Goal: Task Accomplishment & Management: Complete application form

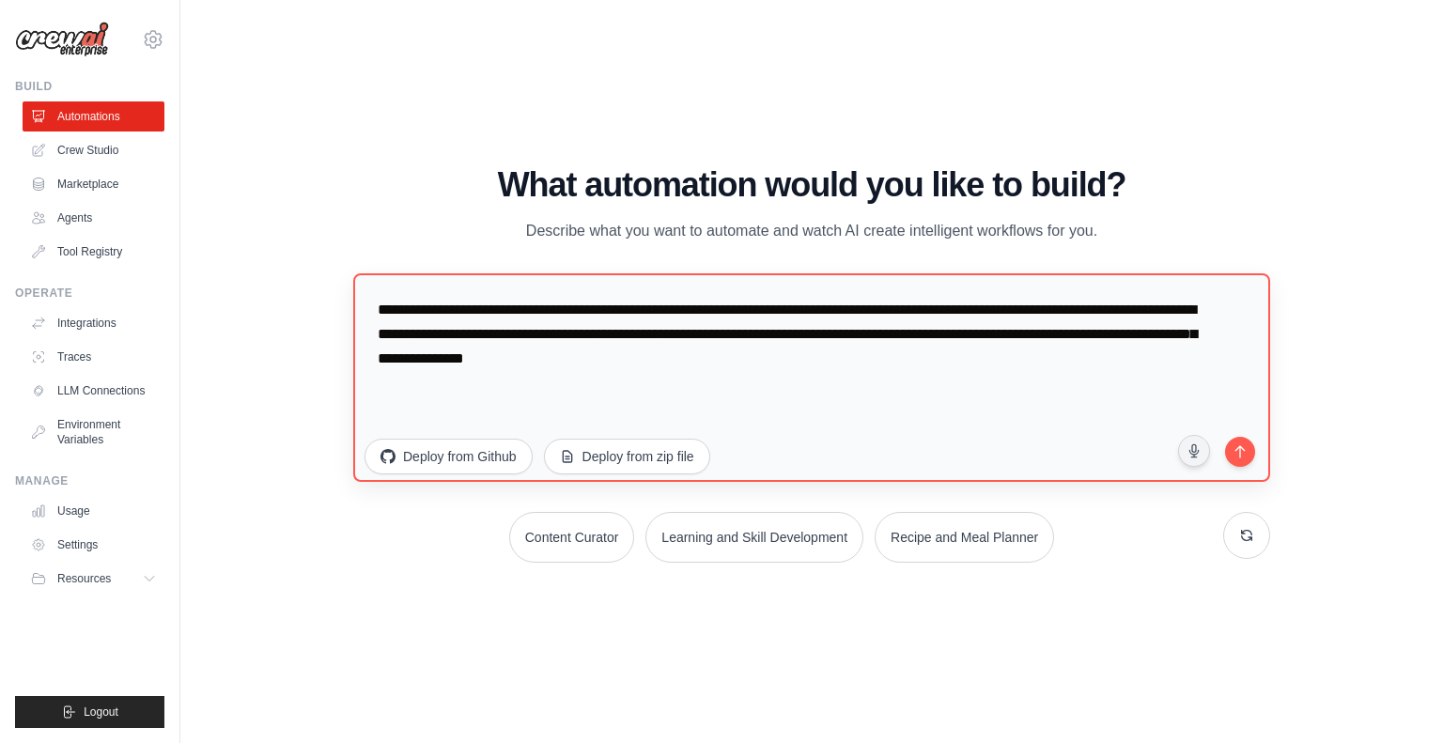
click at [855, 362] on textarea "**********" at bounding box center [811, 377] width 917 height 209
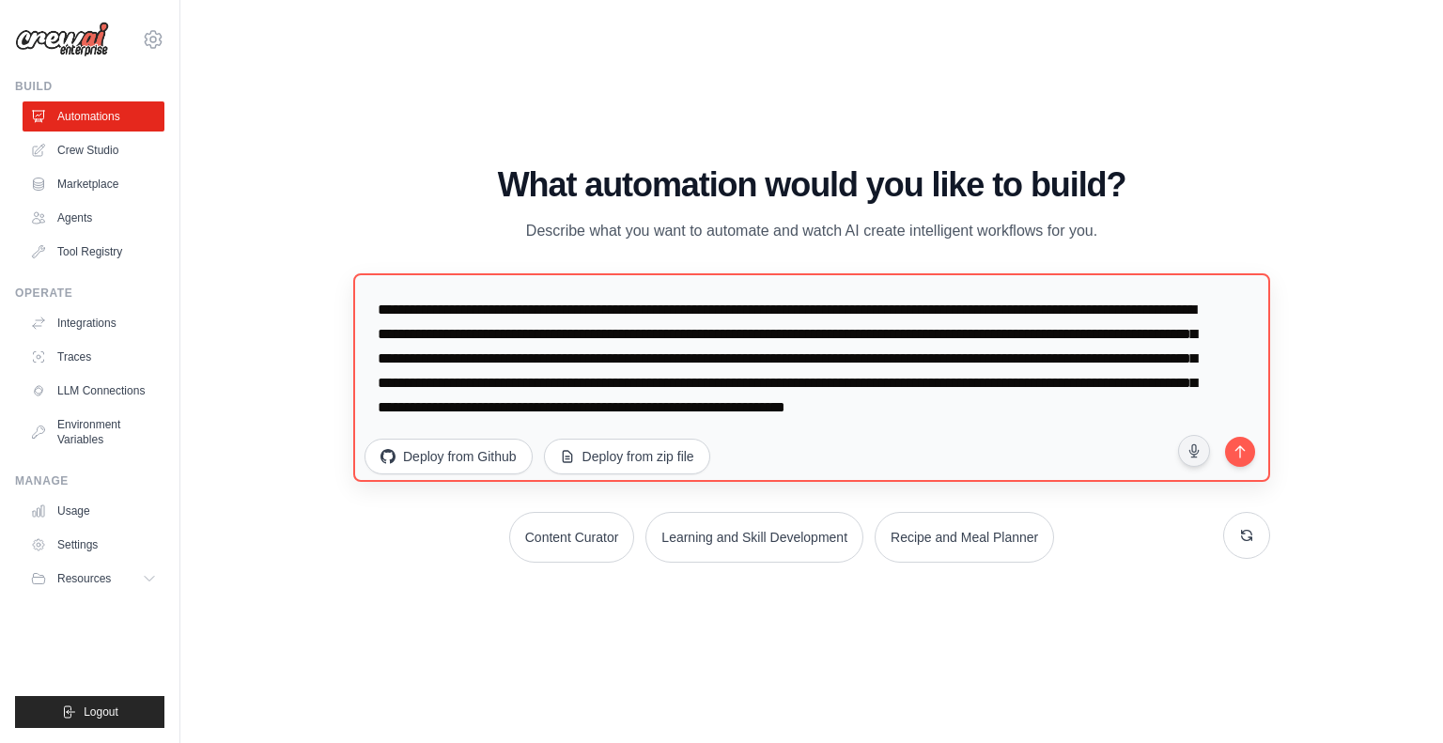
click at [719, 435] on textarea "**********" at bounding box center [811, 377] width 917 height 209
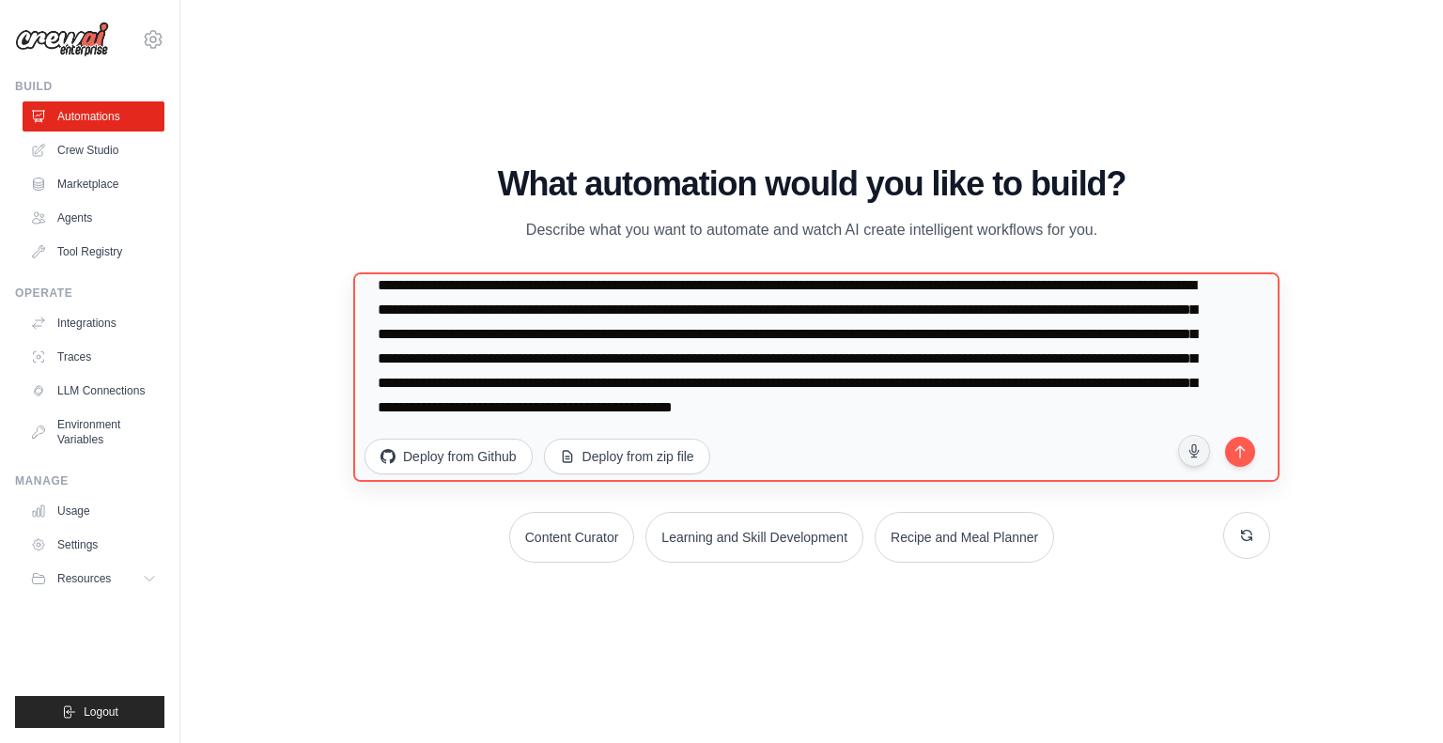
scroll to position [30, 0]
click at [753, 377] on textarea "**********" at bounding box center [816, 376] width 926 height 209
click at [1161, 379] on textarea "**********" at bounding box center [816, 376] width 926 height 209
click at [1047, 432] on textarea "**********" at bounding box center [816, 376] width 926 height 209
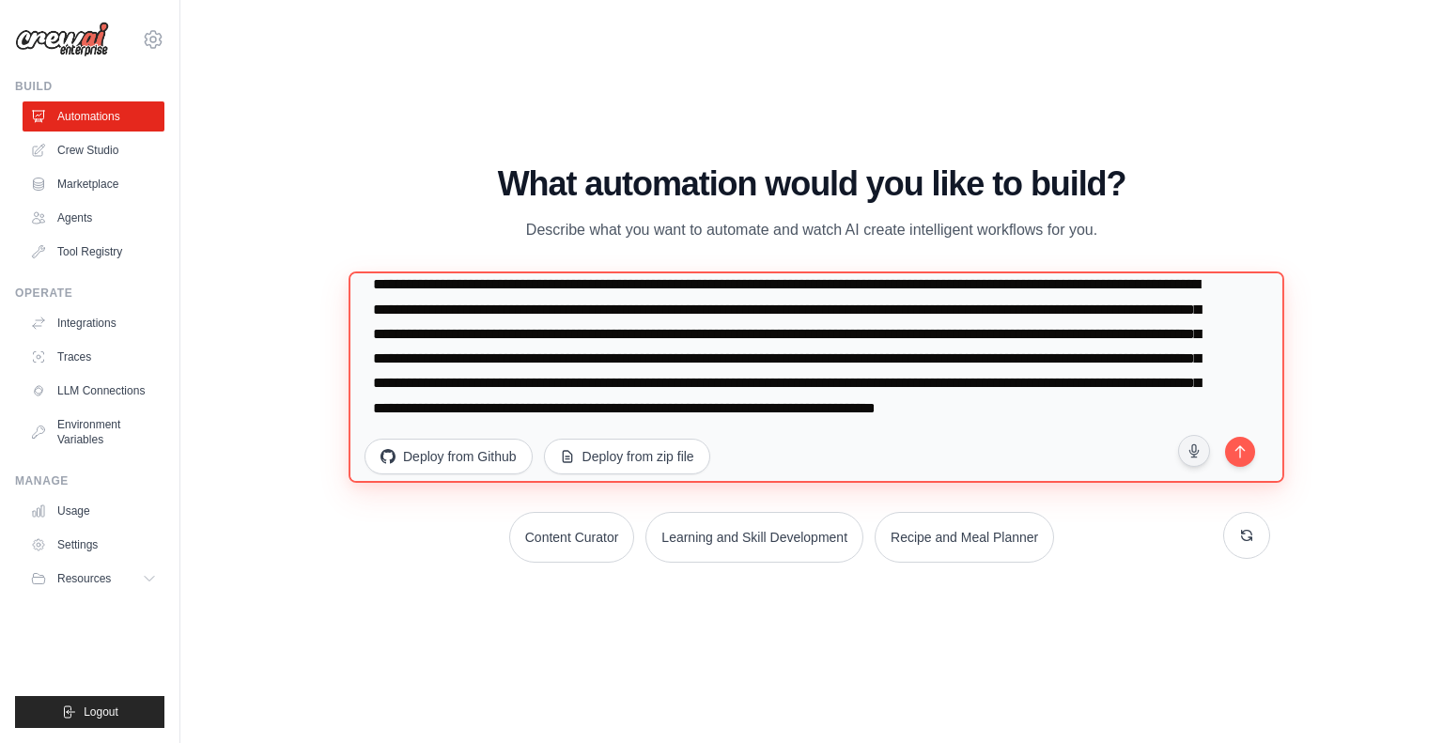
click at [756, 305] on textarea "**********" at bounding box center [817, 378] width 936 height 212
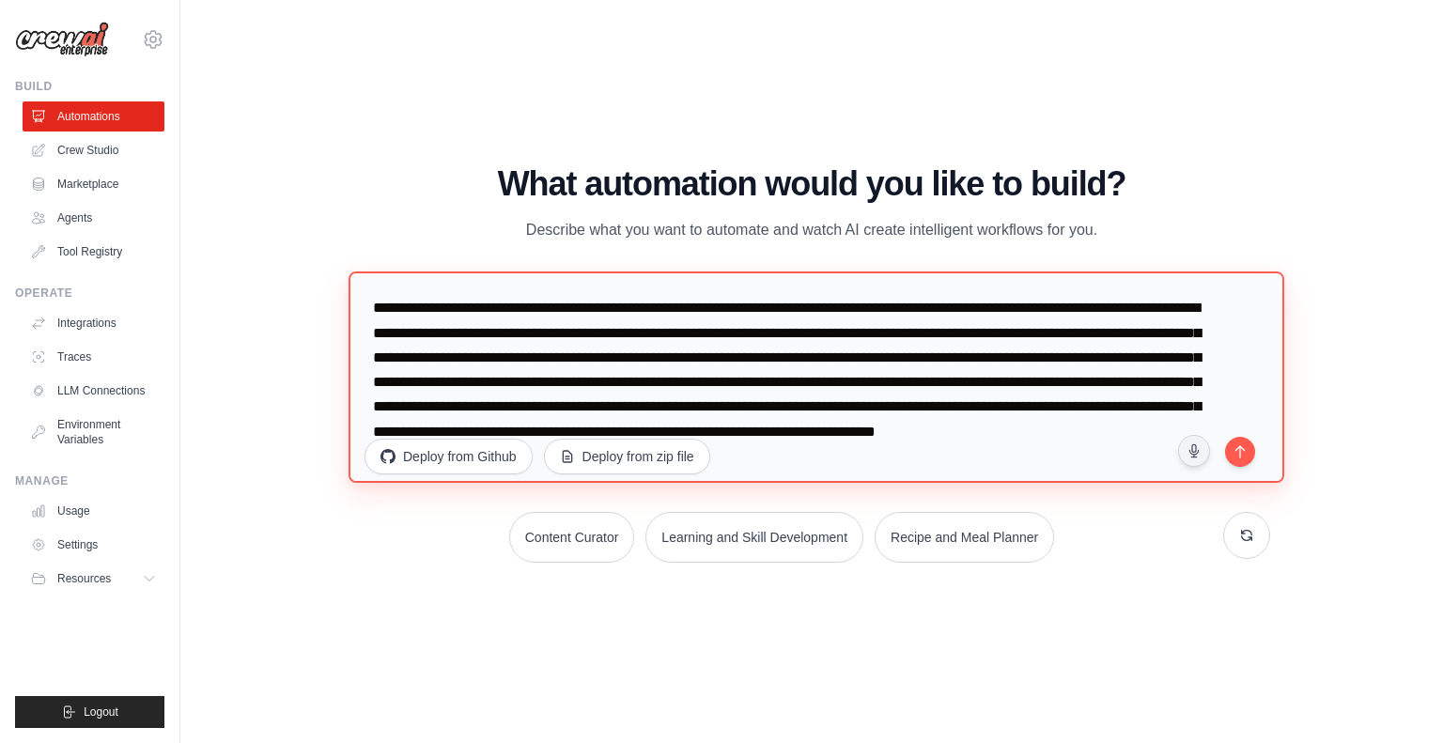
paste textarea "**********"
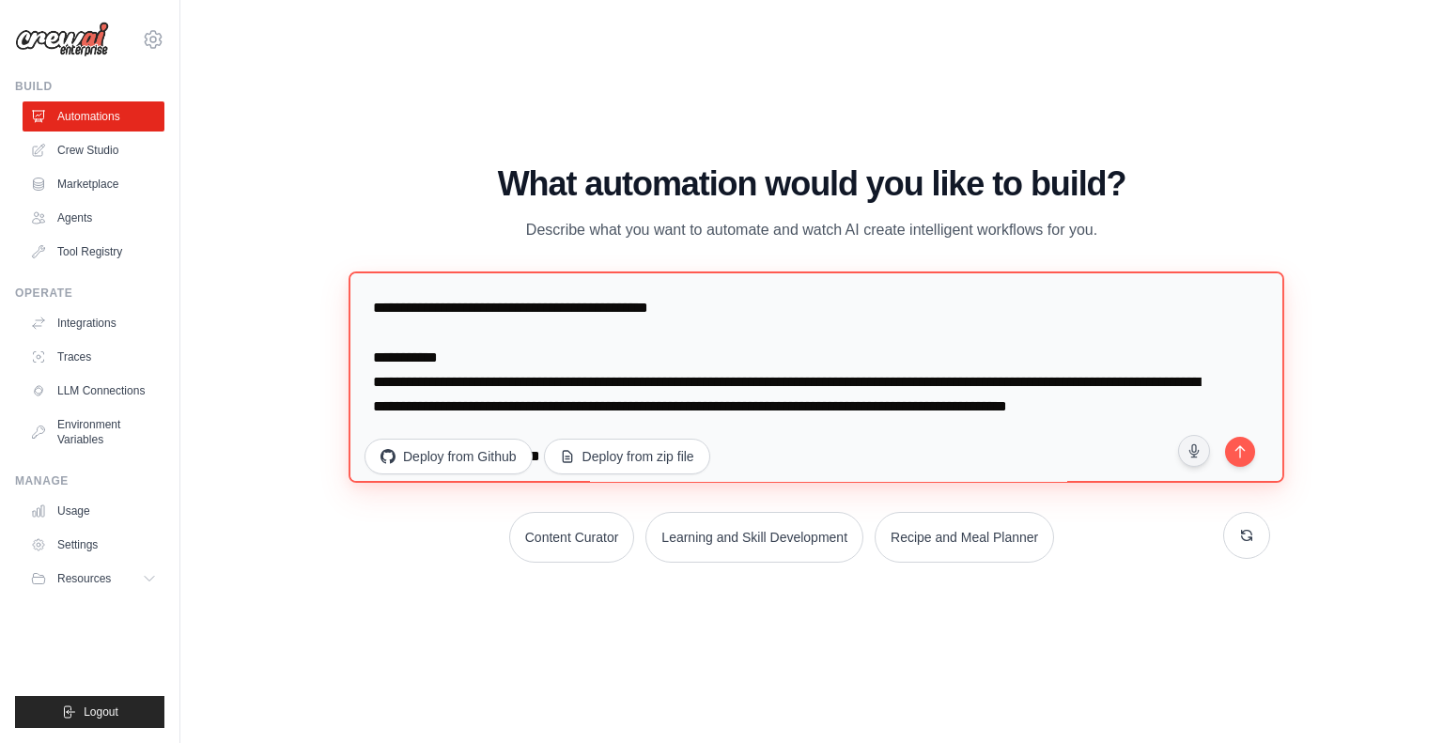
click at [373, 365] on textarea at bounding box center [817, 378] width 936 height 212
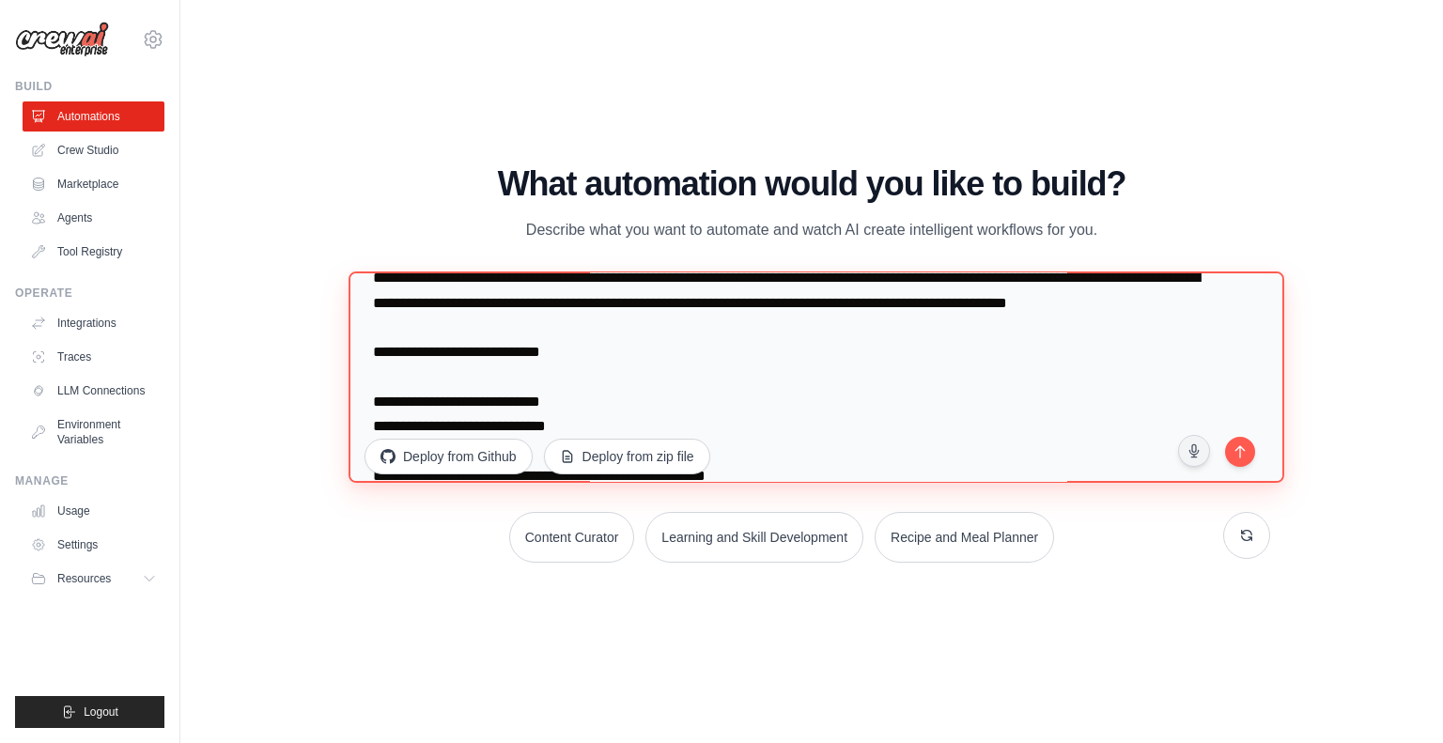
scroll to position [32, 0]
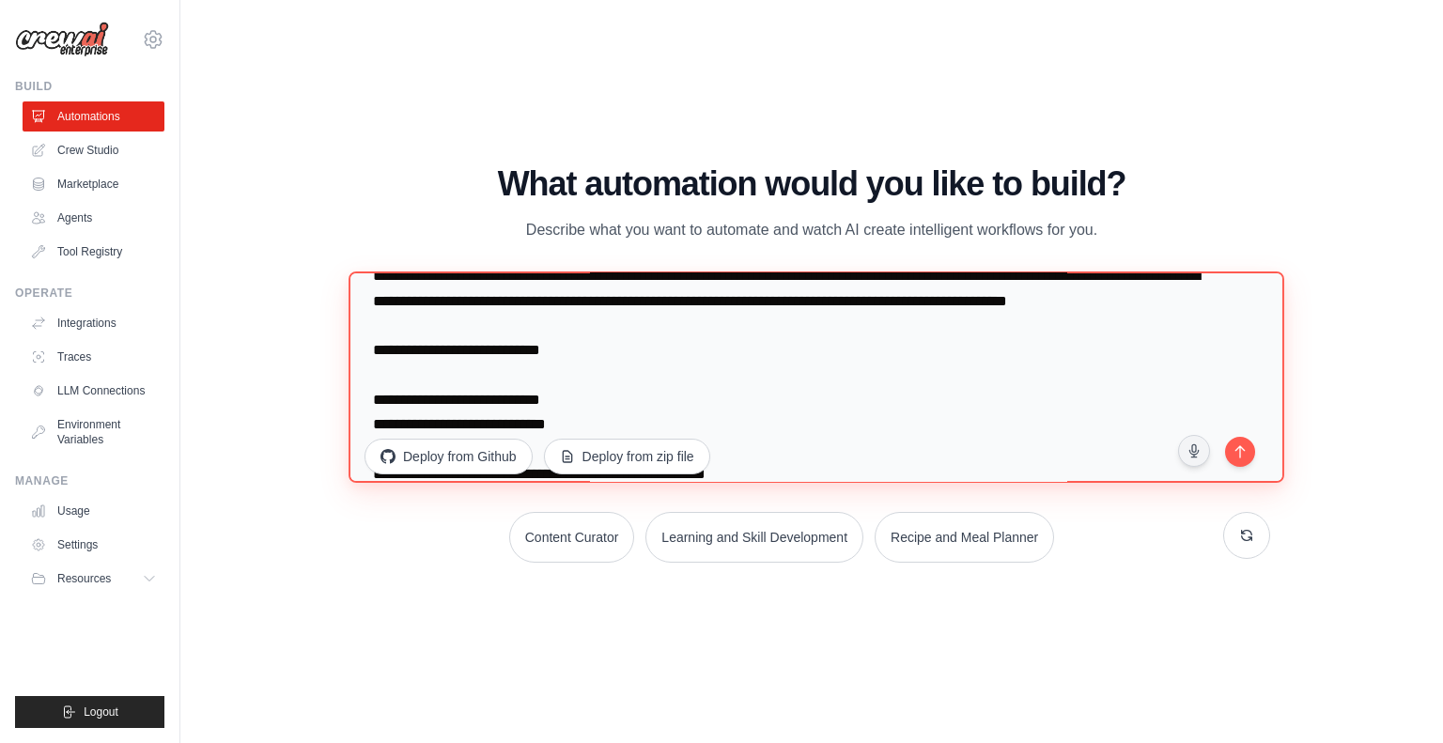
click at [373, 365] on textarea at bounding box center [817, 378] width 936 height 212
click at [373, 360] on textarea at bounding box center [817, 378] width 936 height 212
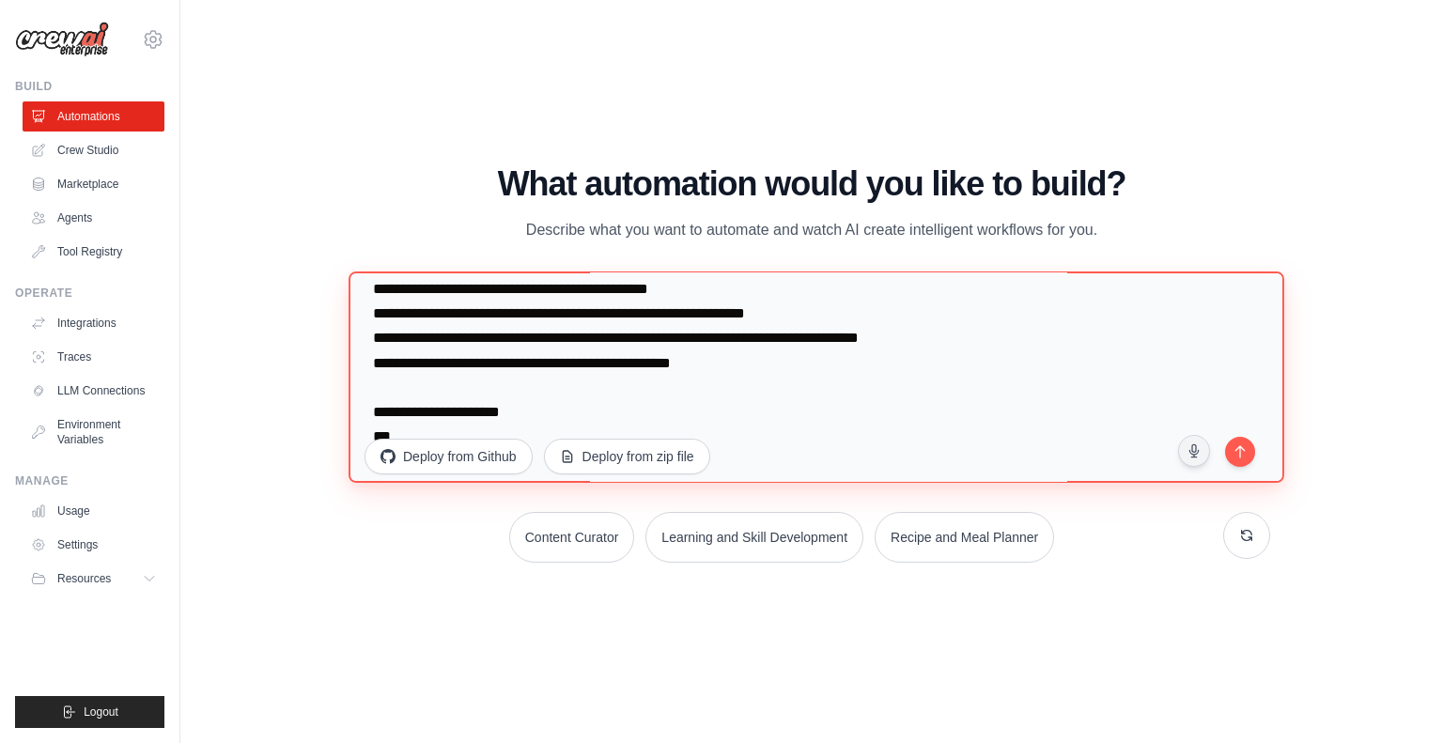
scroll to position [2416, 0]
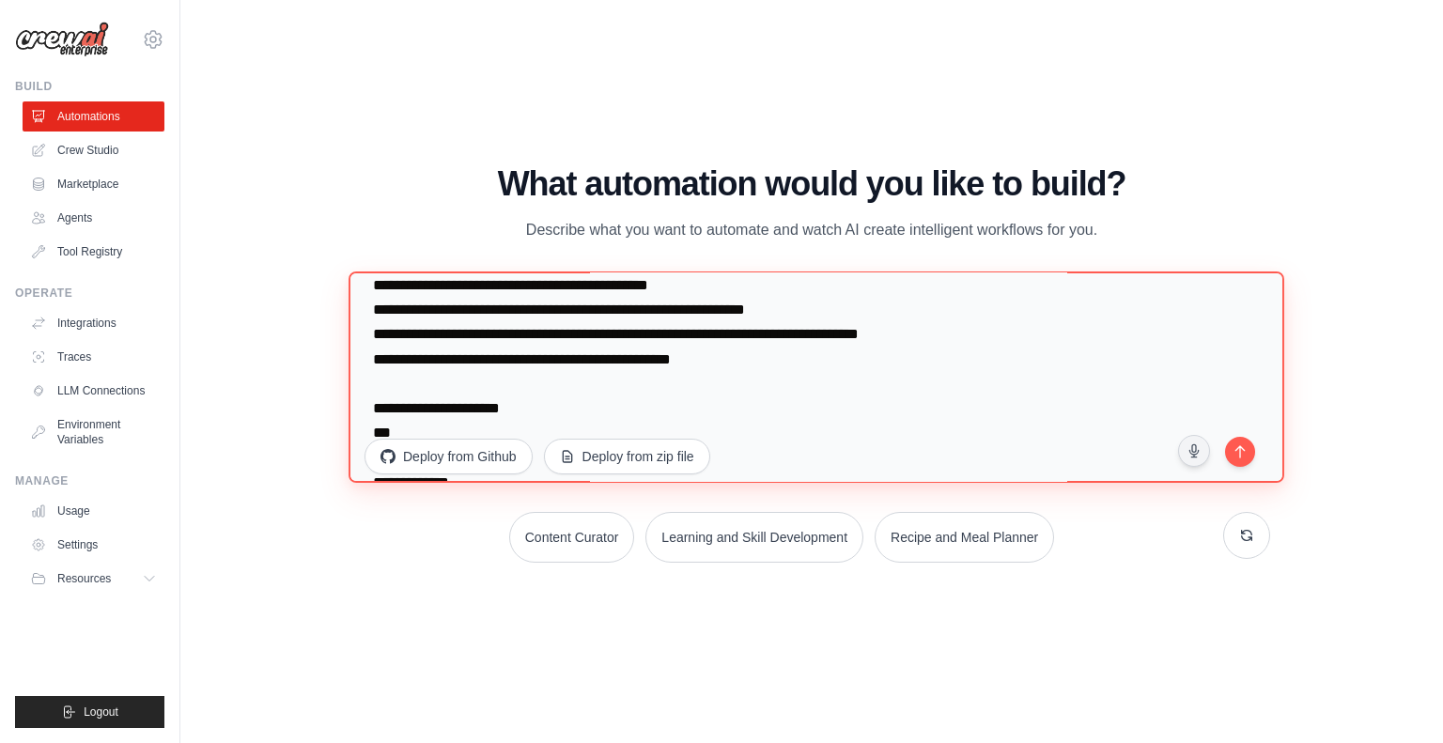
click at [799, 320] on textarea at bounding box center [817, 378] width 936 height 212
click at [799, 324] on textarea at bounding box center [817, 378] width 936 height 212
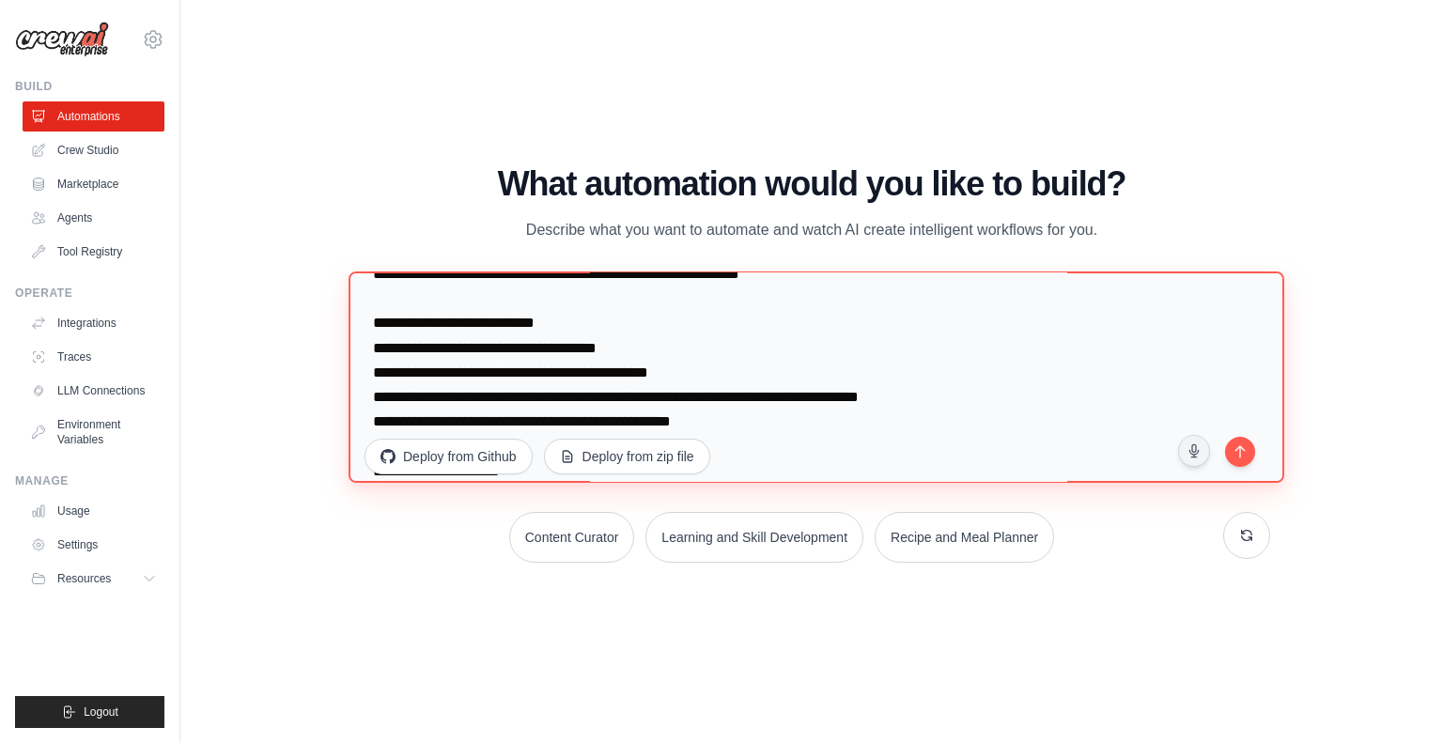
scroll to position [2330, 0]
click at [756, 350] on textarea at bounding box center [817, 378] width 936 height 212
click at [757, 360] on textarea at bounding box center [817, 378] width 936 height 212
click at [751, 375] on textarea at bounding box center [817, 378] width 936 height 212
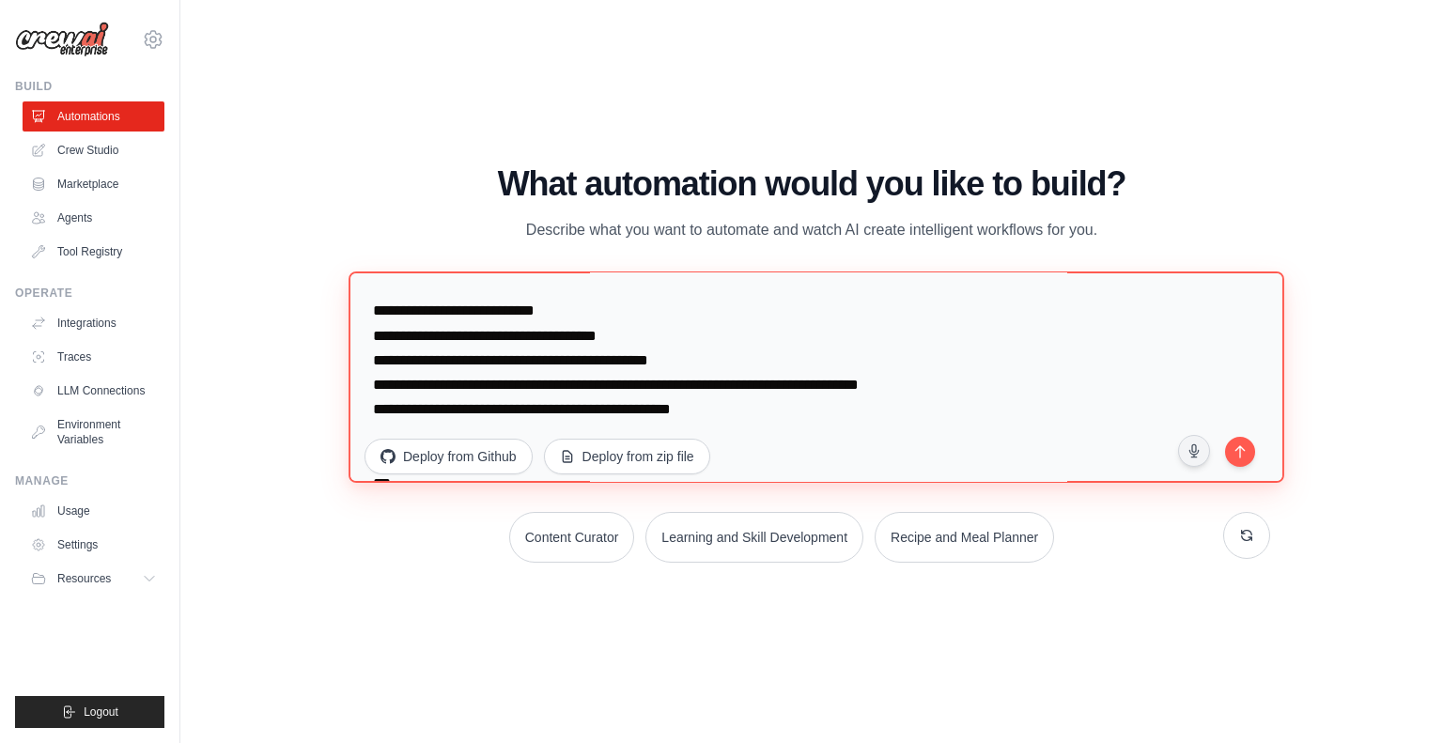
scroll to position [2345, 0]
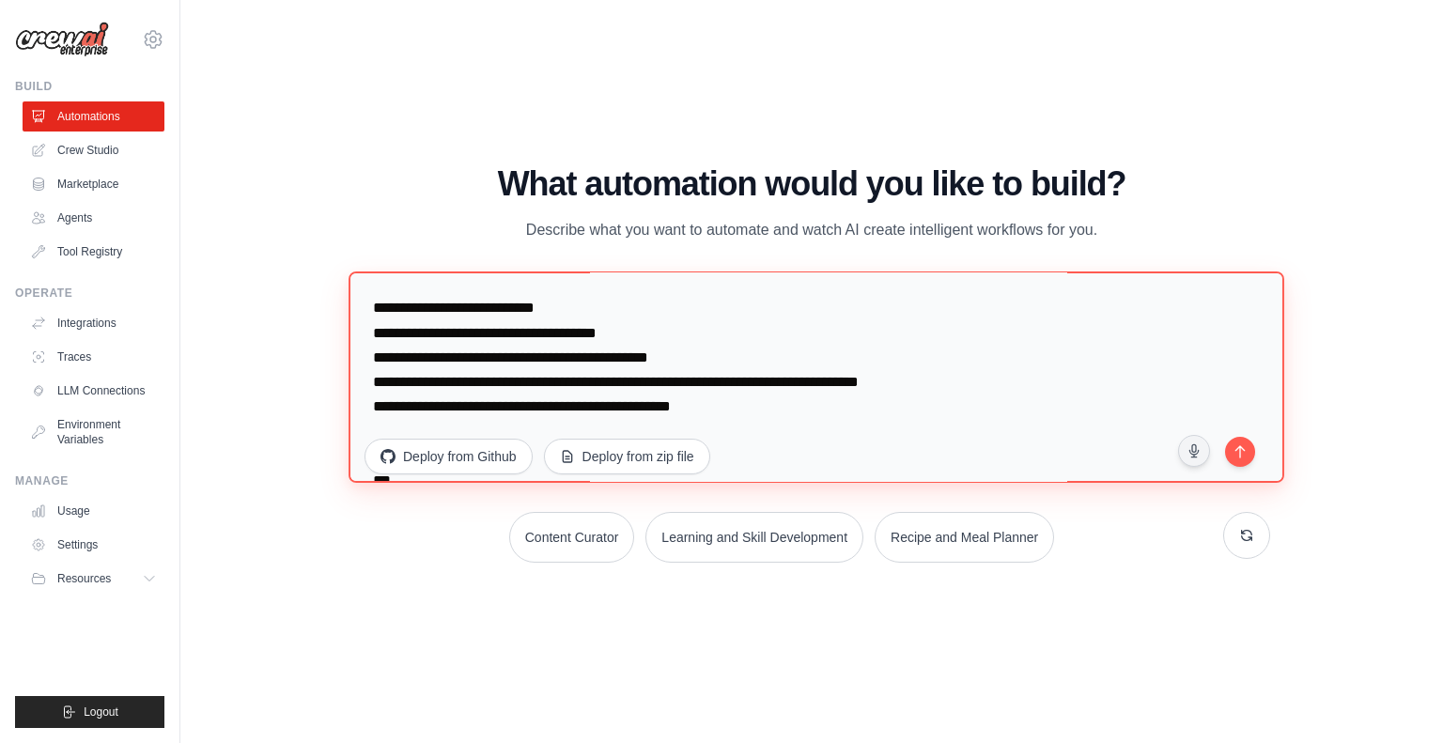
click at [644, 331] on textarea at bounding box center [817, 378] width 936 height 212
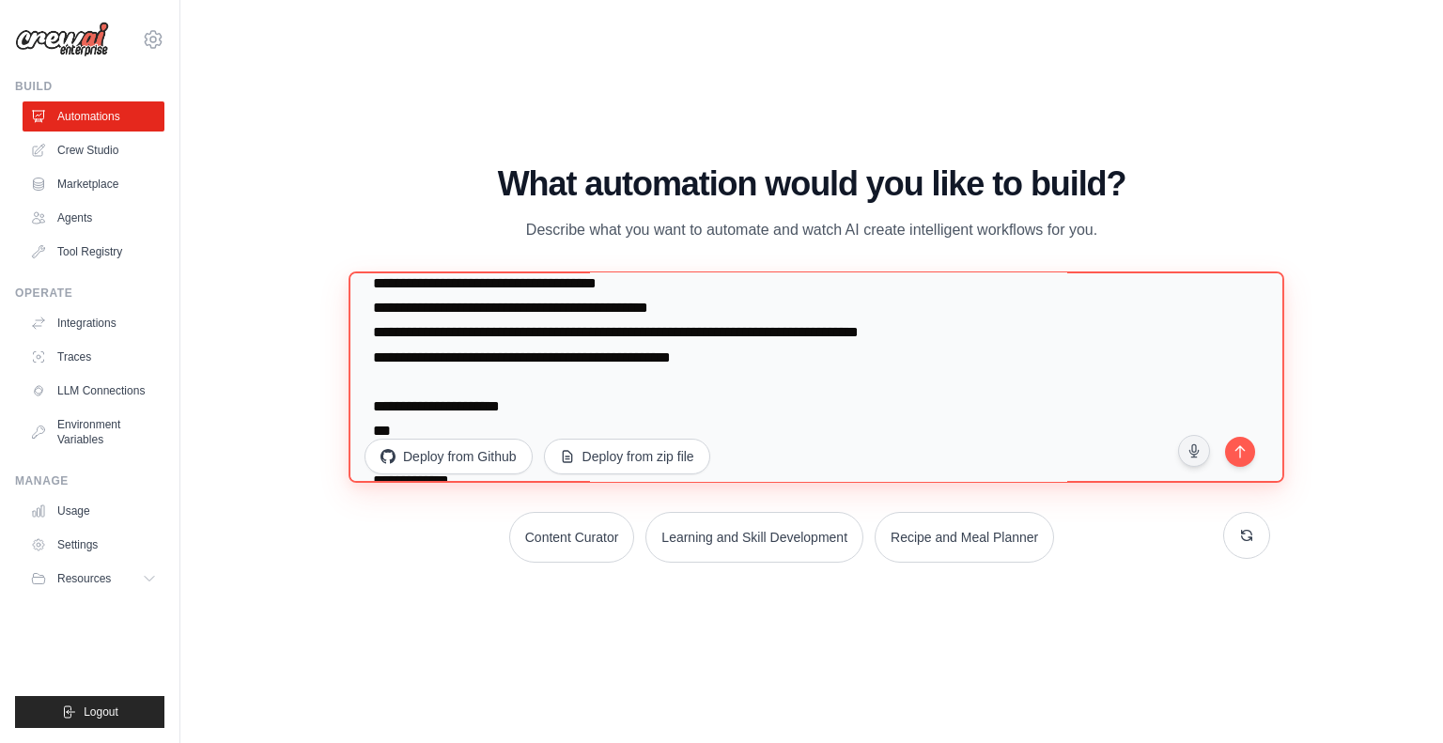
scroll to position [2428, 0]
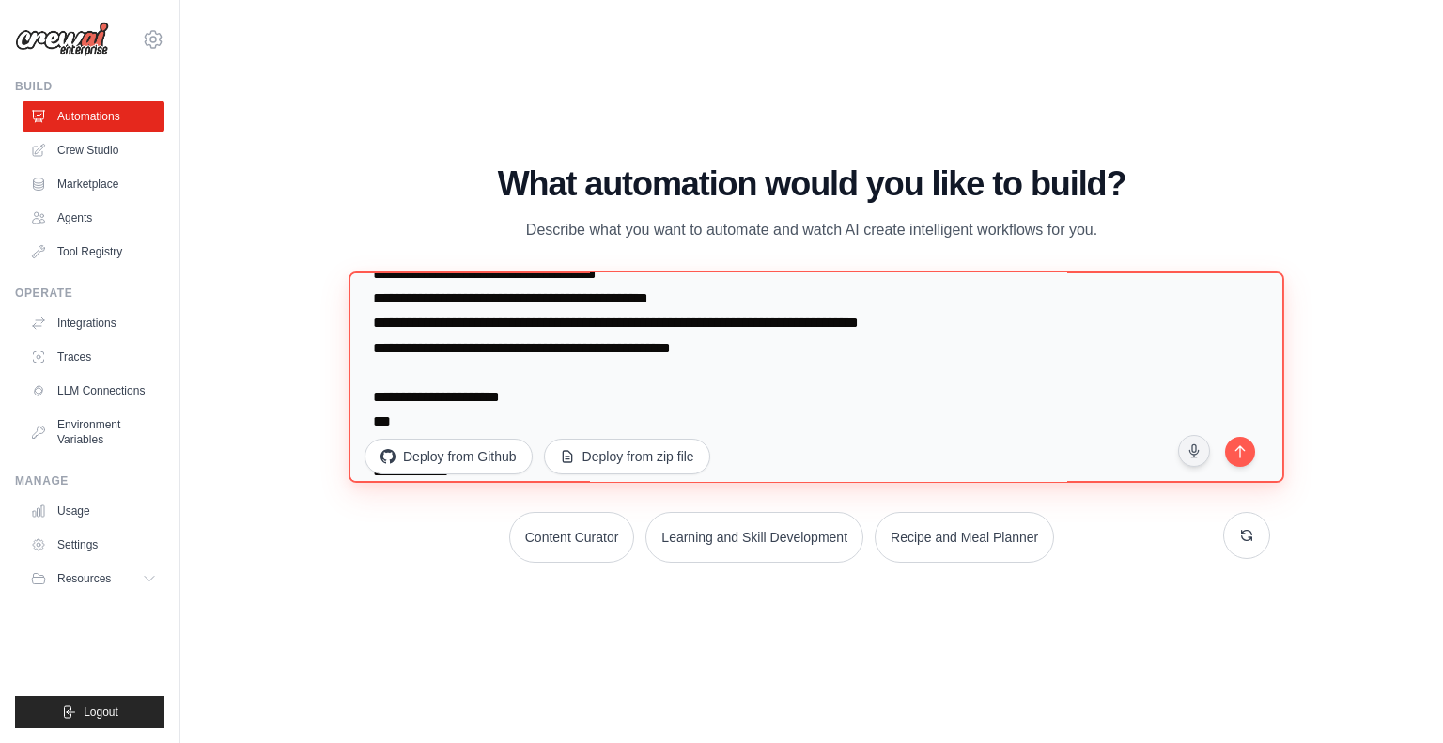
click at [616, 381] on textarea at bounding box center [817, 378] width 936 height 212
paste textarea "**********"
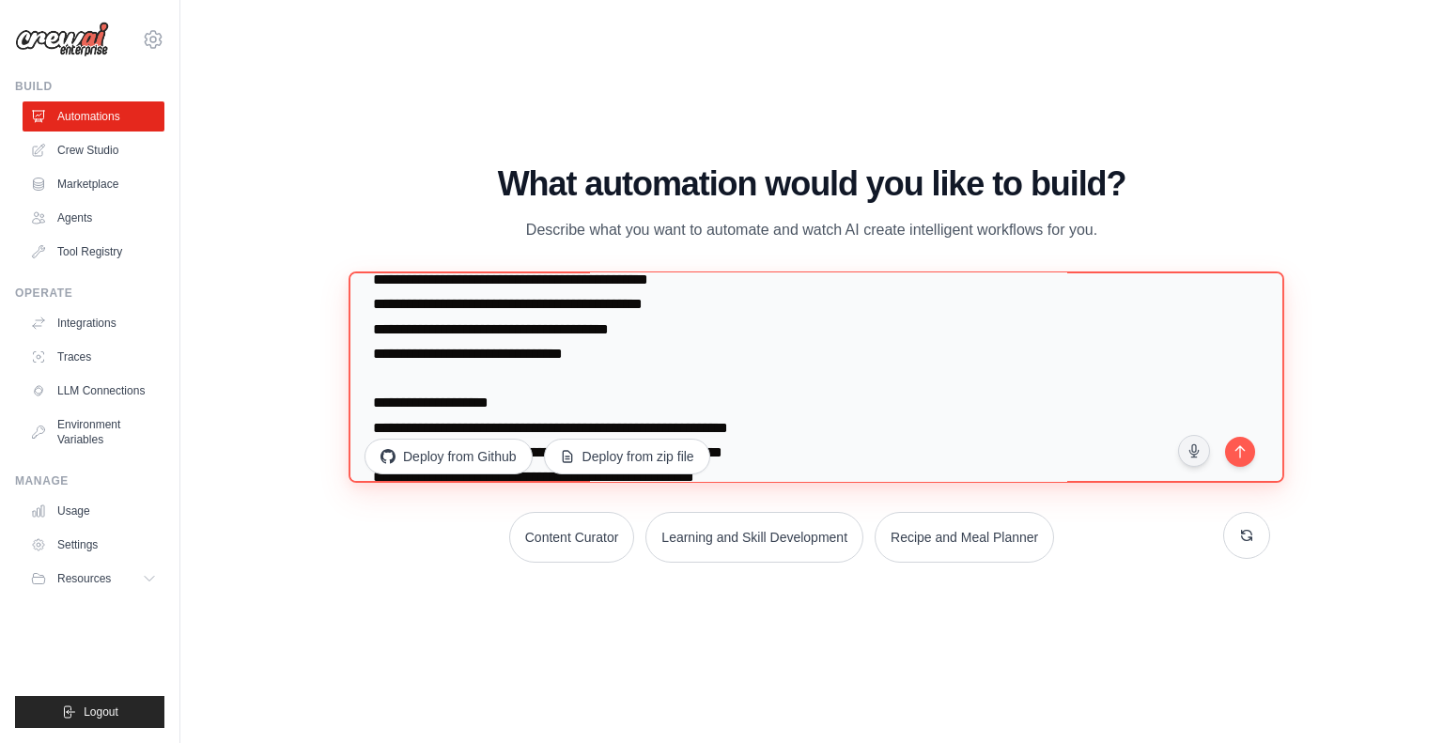
scroll to position [3668, 0]
click at [616, 381] on textarea at bounding box center [817, 378] width 936 height 212
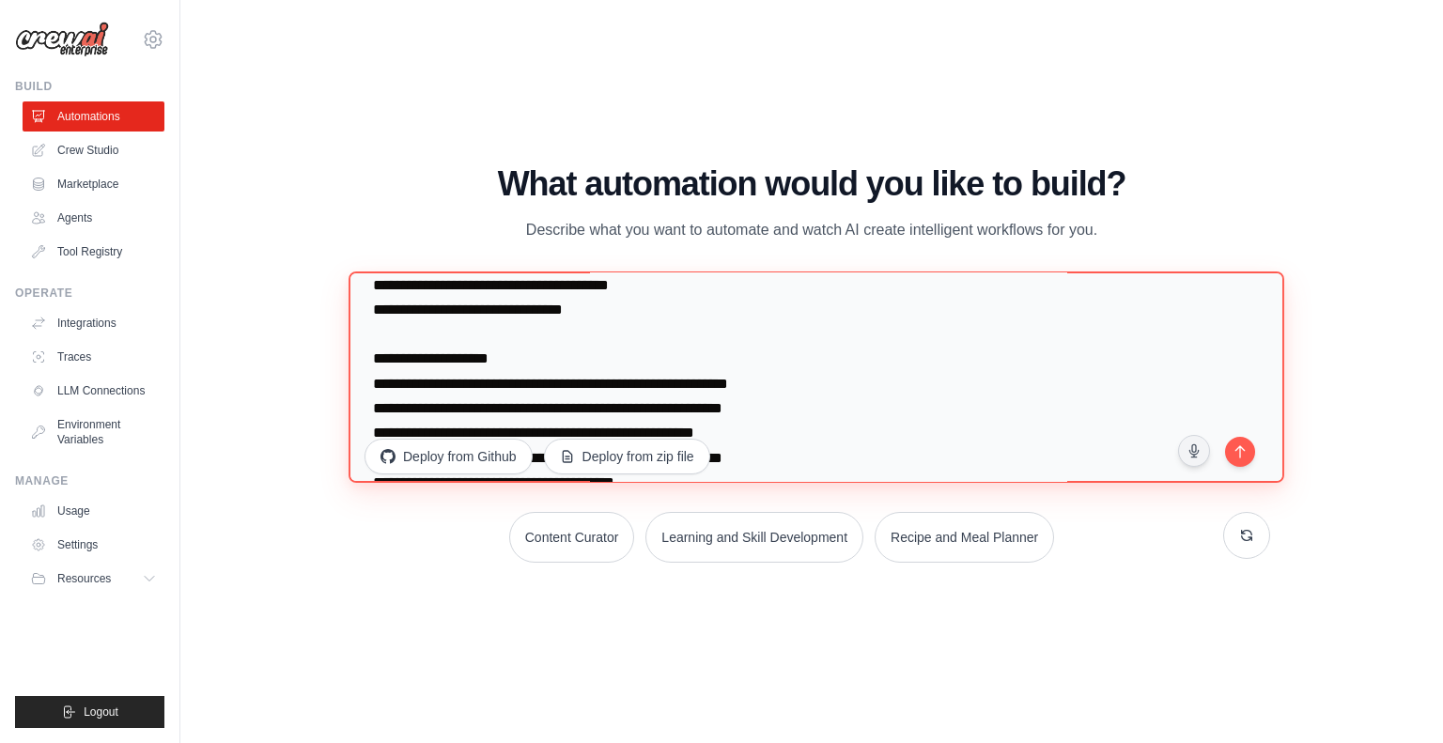
scroll to position [3710, 0]
click at [619, 330] on textarea at bounding box center [817, 378] width 936 height 212
click at [468, 338] on textarea at bounding box center [817, 378] width 936 height 212
click at [598, 338] on textarea at bounding box center [817, 378] width 936 height 212
click at [390, 334] on textarea at bounding box center [817, 378] width 936 height 212
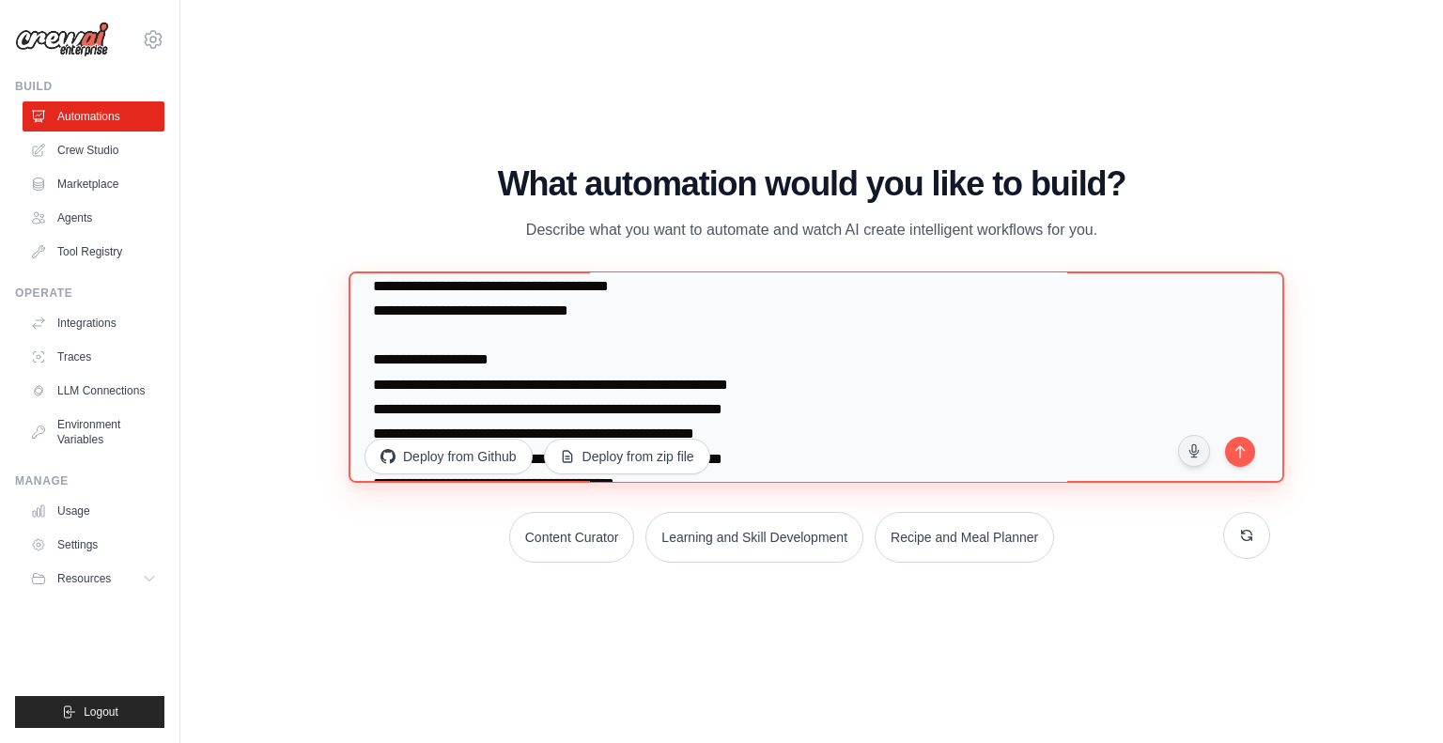
click at [616, 338] on textarea at bounding box center [817, 378] width 936 height 212
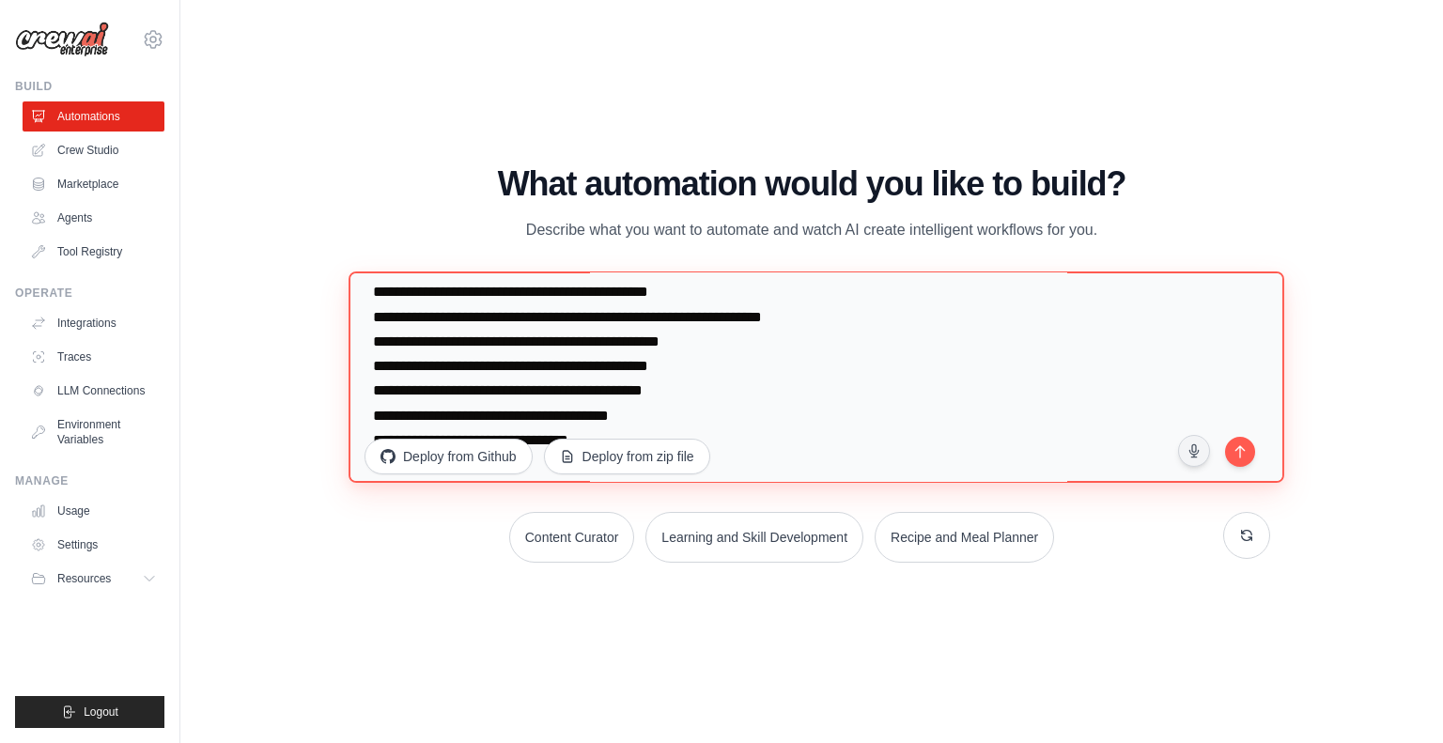
scroll to position [3583, 0]
click at [596, 341] on textarea at bounding box center [817, 378] width 936 height 212
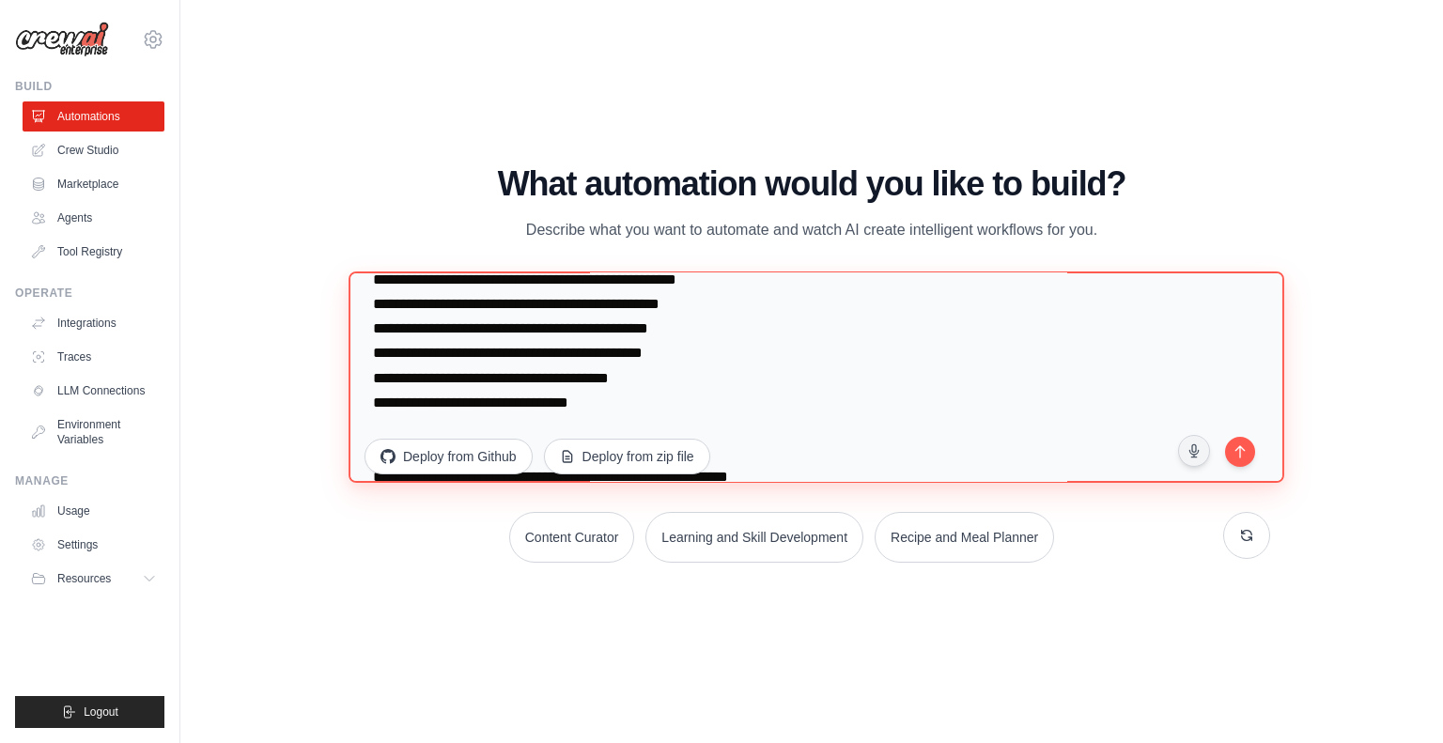
scroll to position [3619, 0]
click at [747, 326] on textarea at bounding box center [817, 378] width 936 height 212
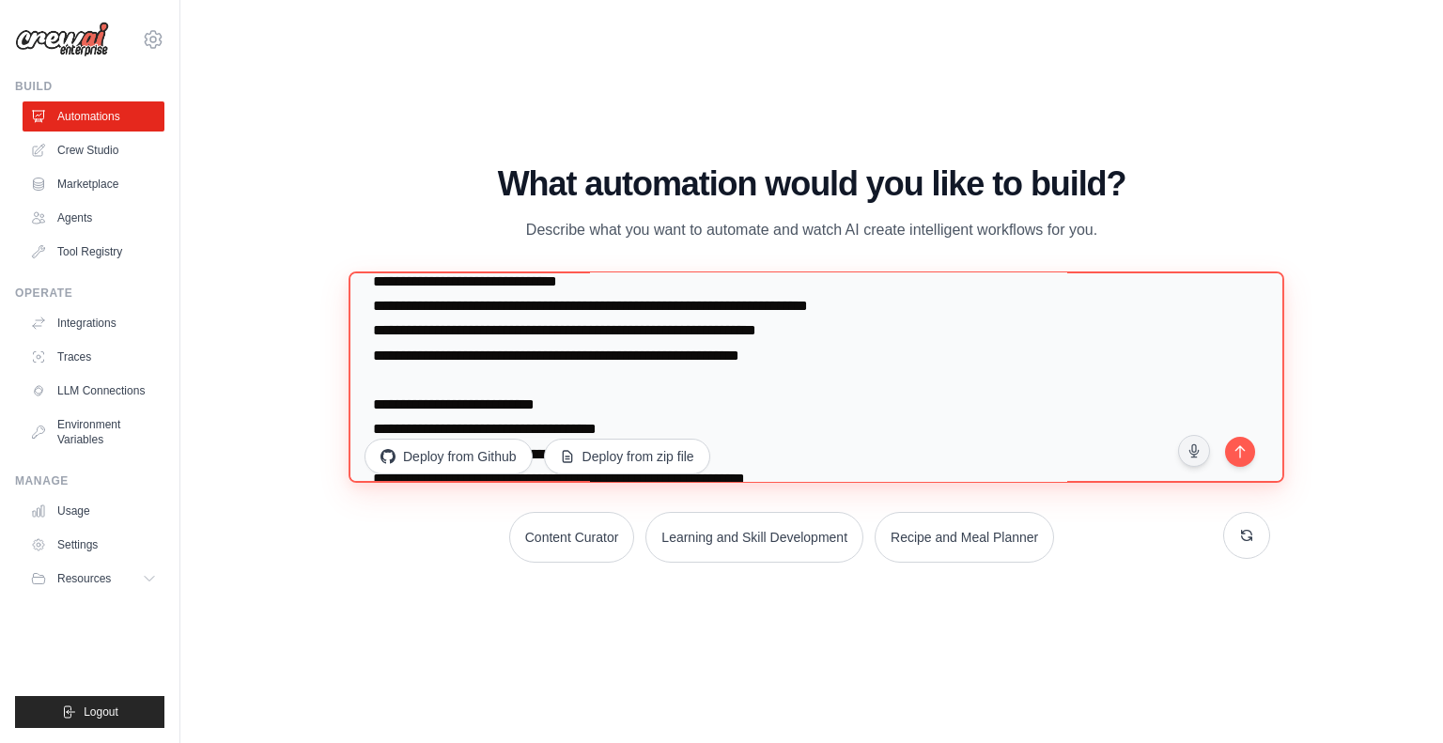
scroll to position [2322, 0]
click at [748, 328] on textarea at bounding box center [817, 378] width 936 height 212
click at [841, 327] on textarea at bounding box center [817, 378] width 936 height 212
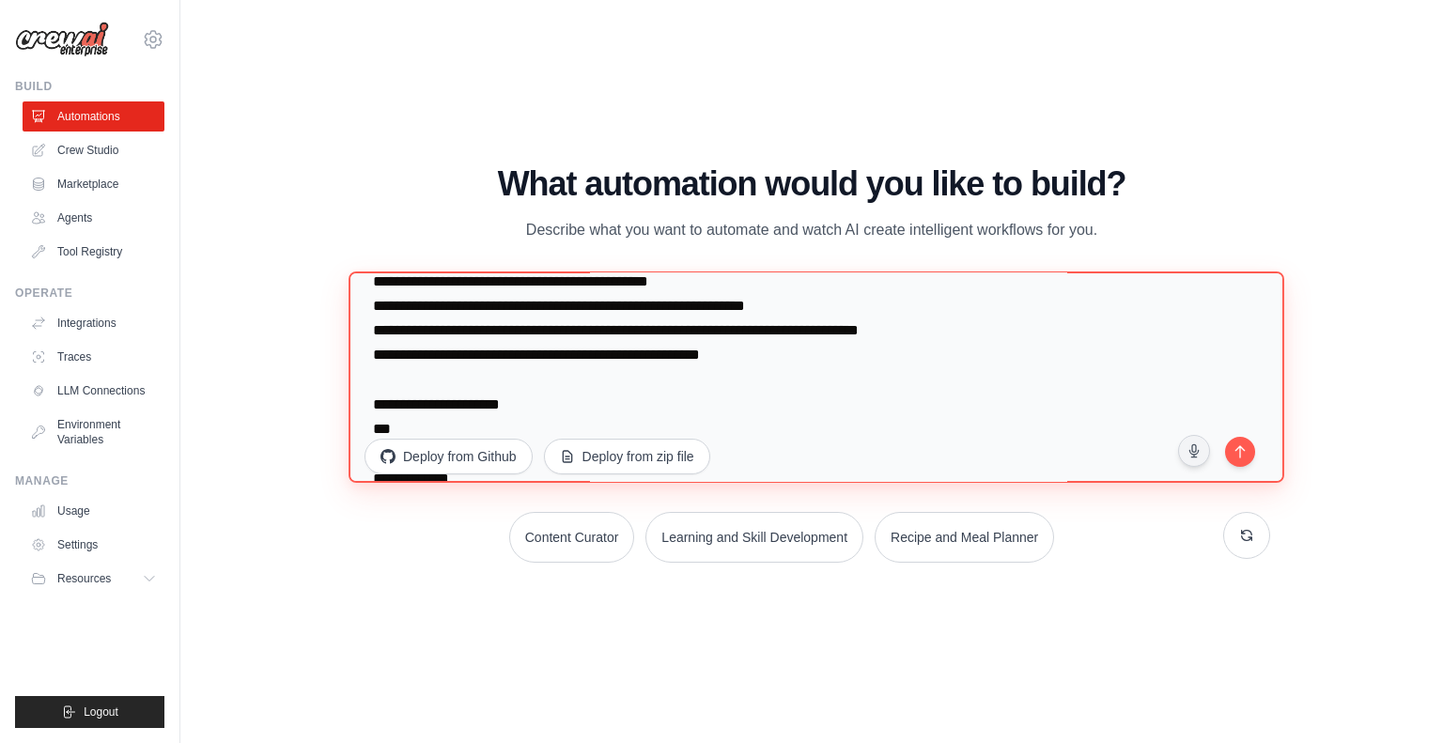
scroll to position [2495, 0]
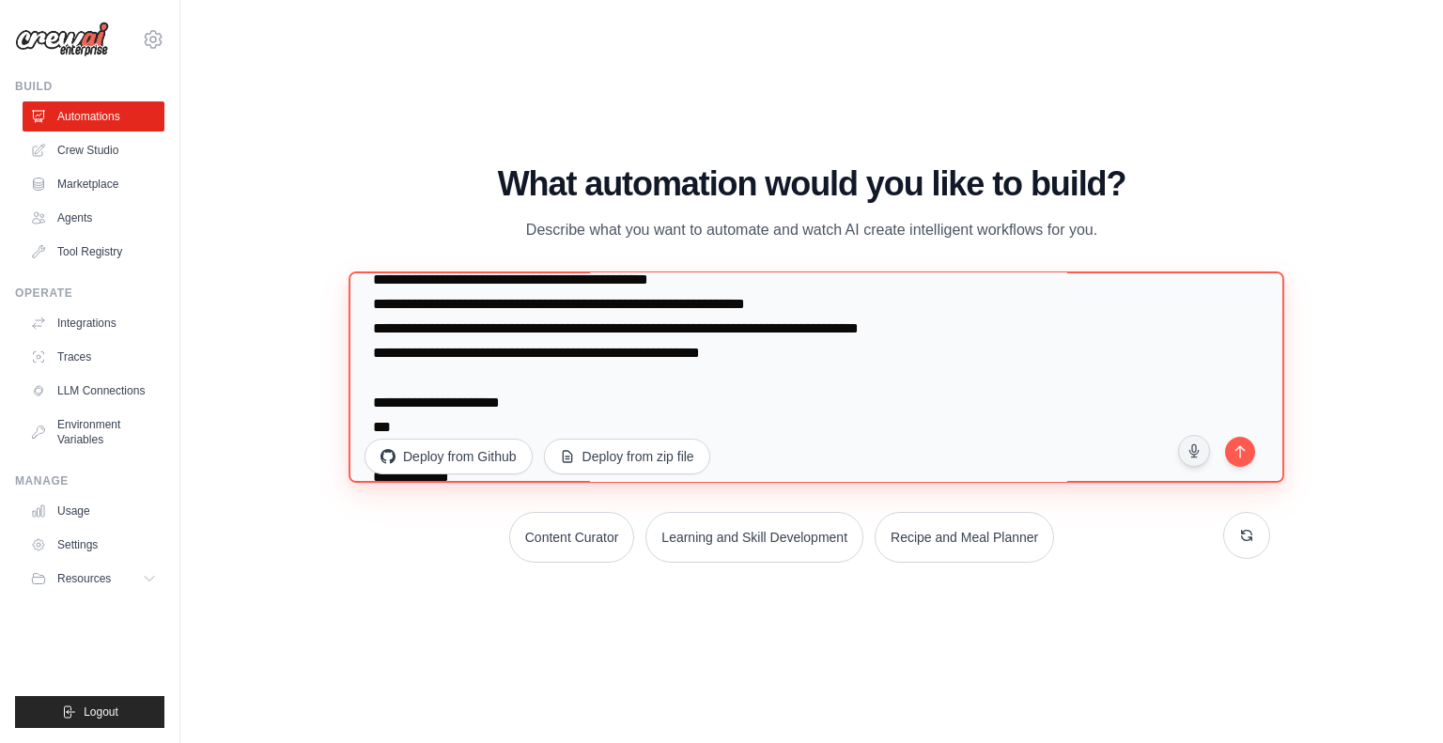
click at [804, 353] on textarea at bounding box center [817, 378] width 936 height 212
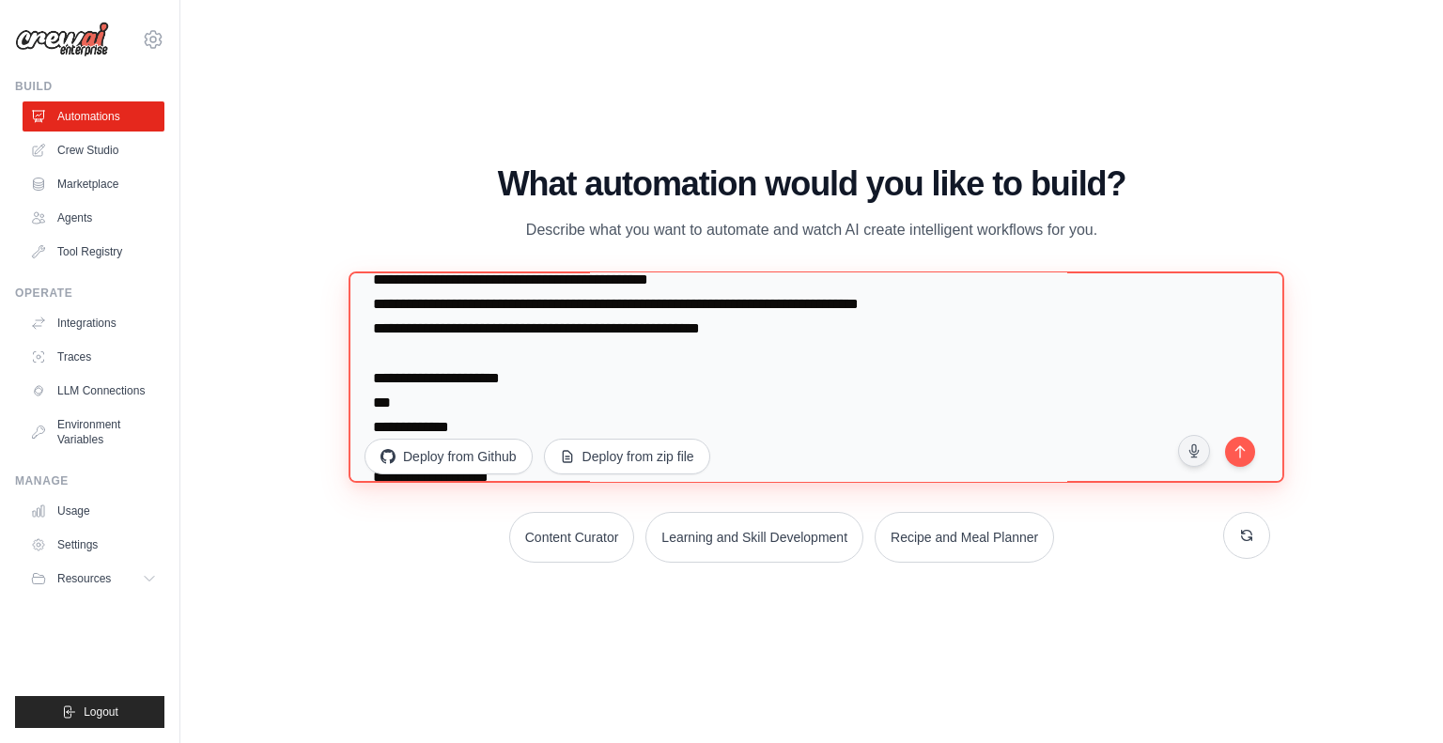
scroll to position [2433, 0]
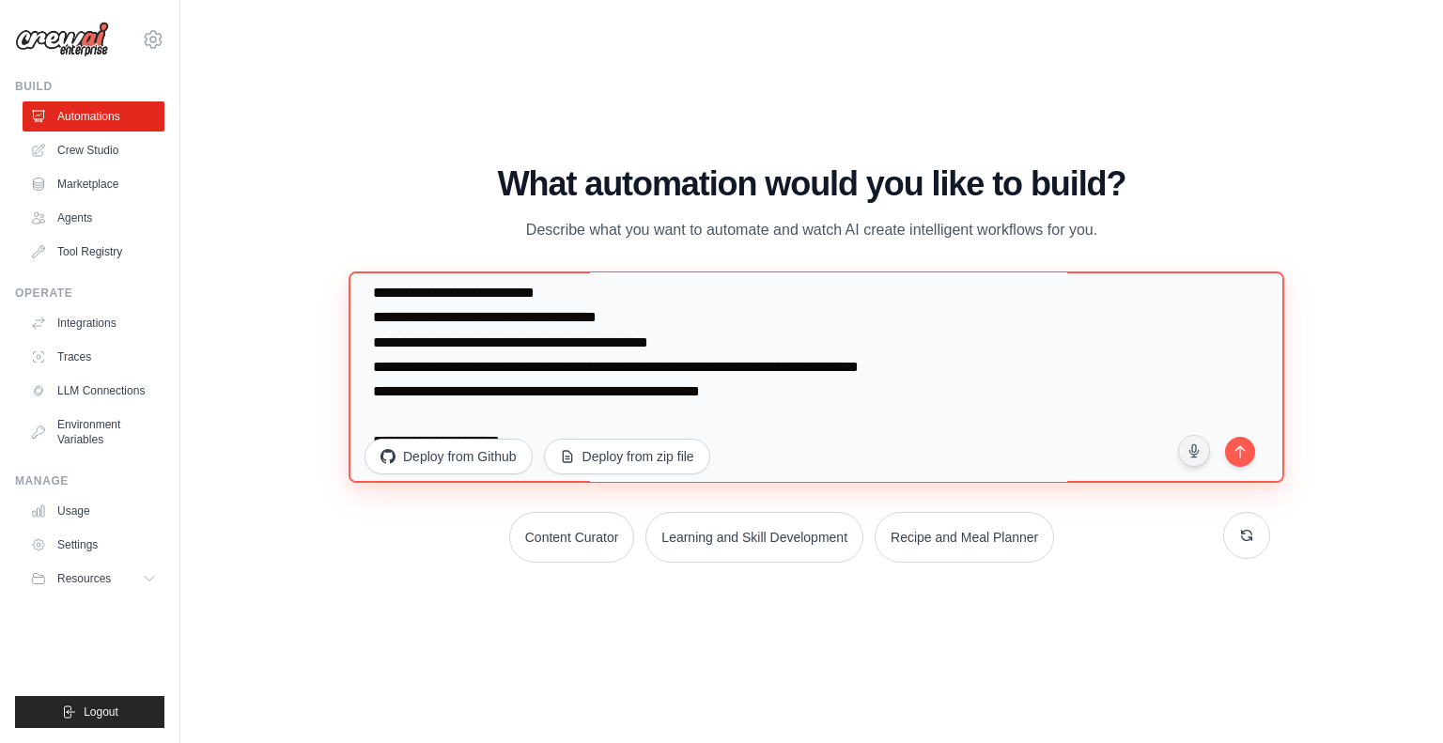
click at [718, 334] on textarea at bounding box center [817, 378] width 936 height 212
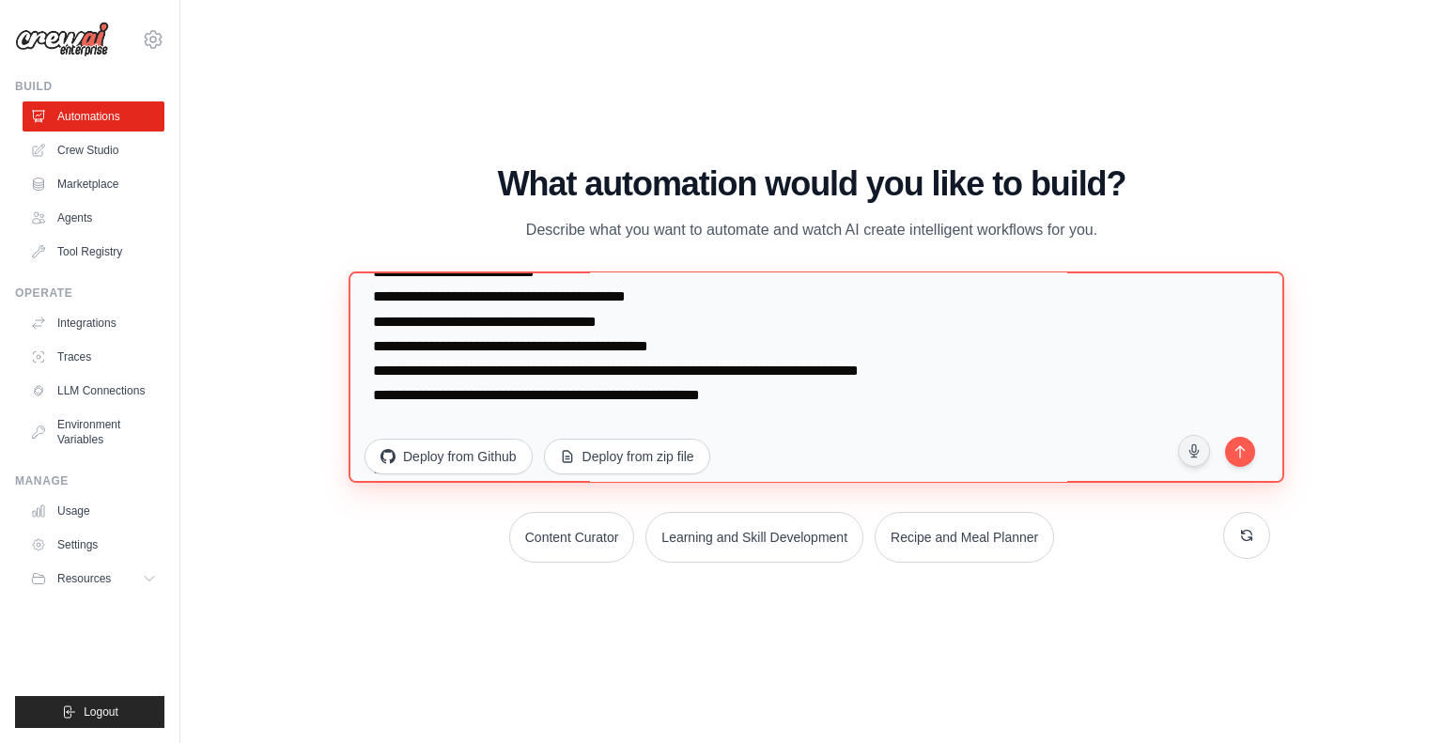
scroll to position [2456, 0]
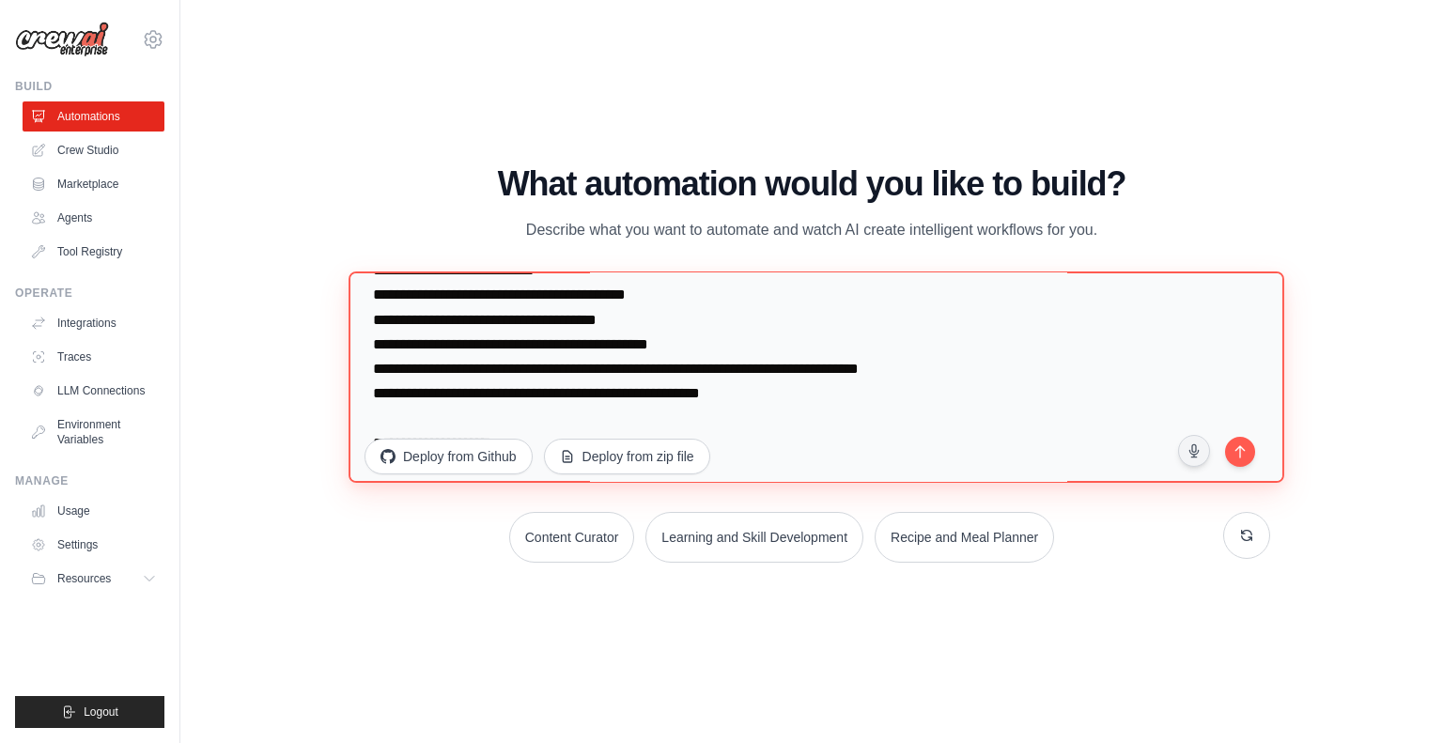
click at [695, 347] on textarea at bounding box center [817, 378] width 936 height 212
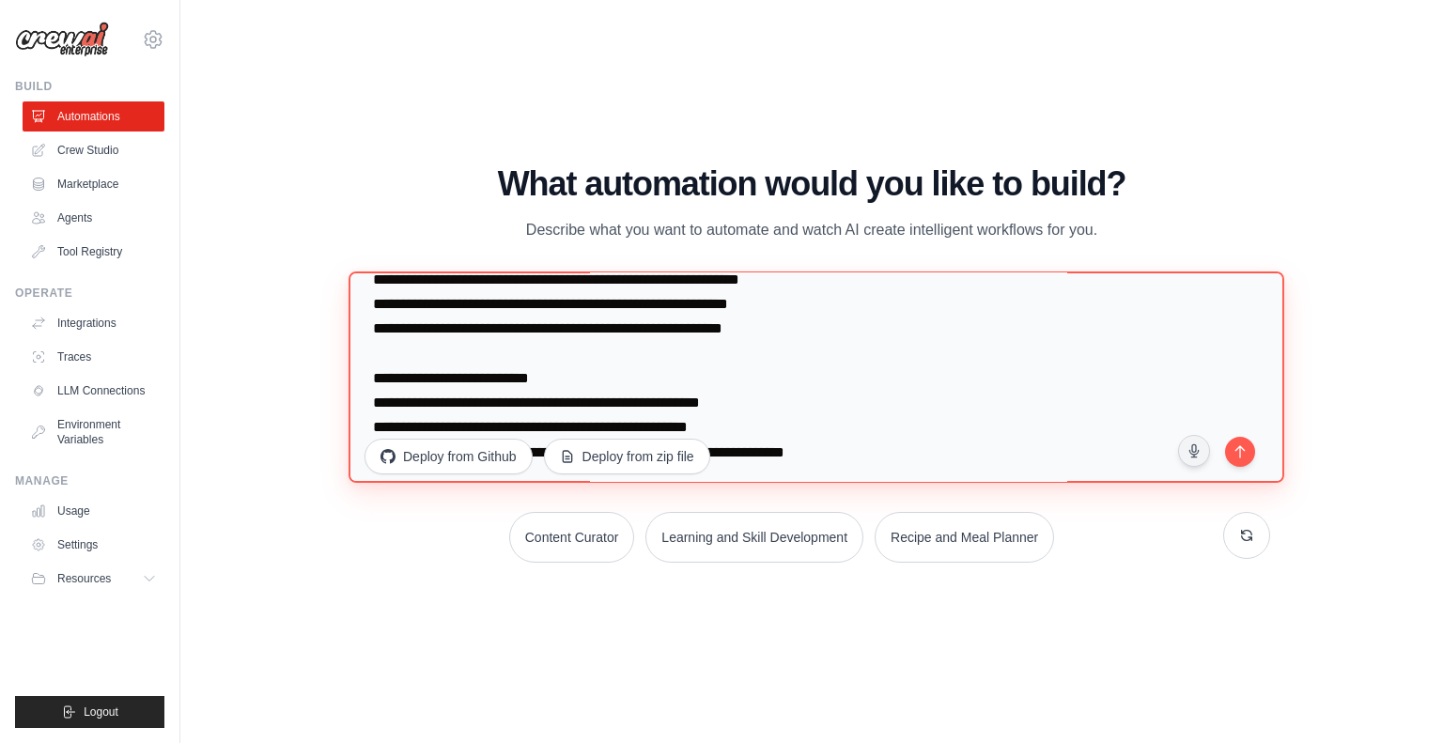
scroll to position [3352, 0]
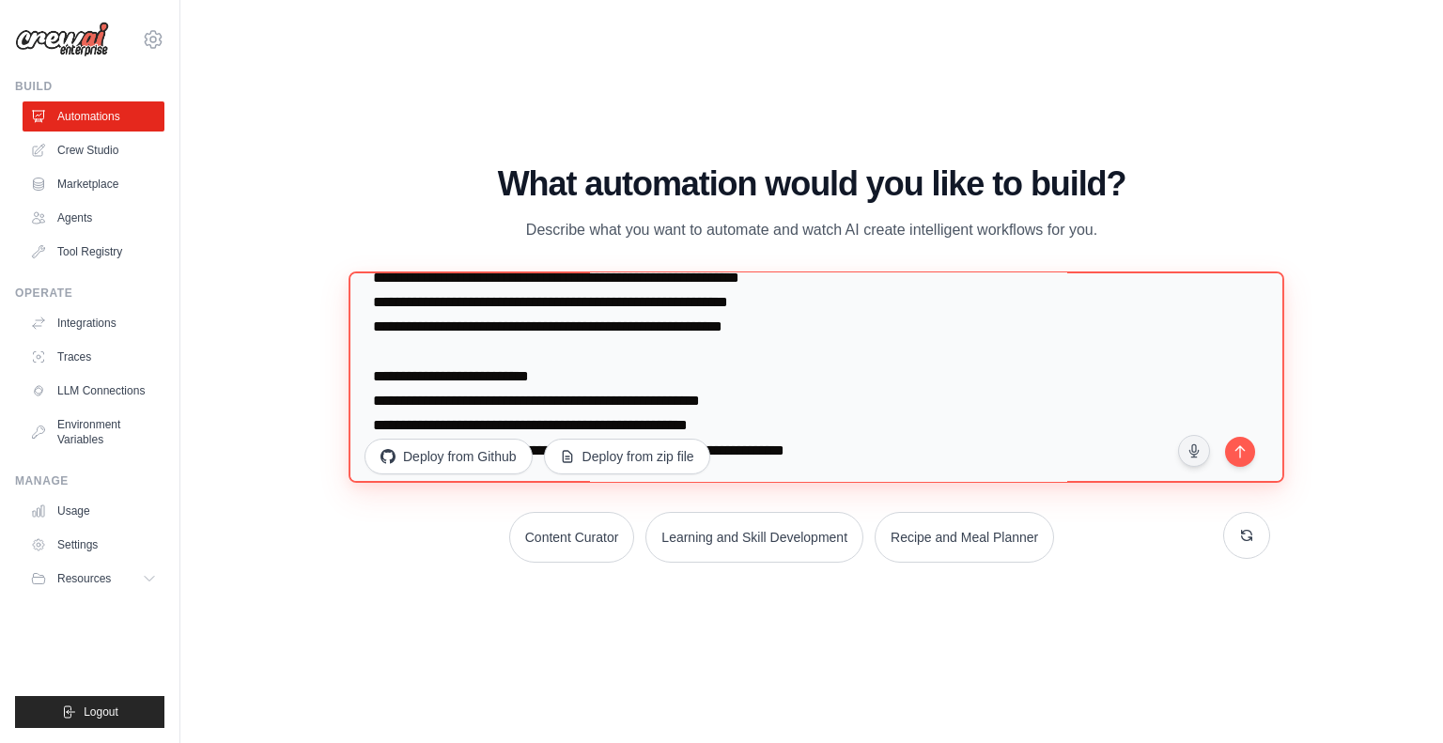
drag, startPoint x: 525, startPoint y: 327, endPoint x: 691, endPoint y: 361, distance: 169.7
click at [691, 361] on textarea at bounding box center [817, 378] width 936 height 212
drag, startPoint x: 691, startPoint y: 361, endPoint x: 719, endPoint y: 385, distance: 36.6
click at [719, 385] on textarea at bounding box center [817, 378] width 936 height 212
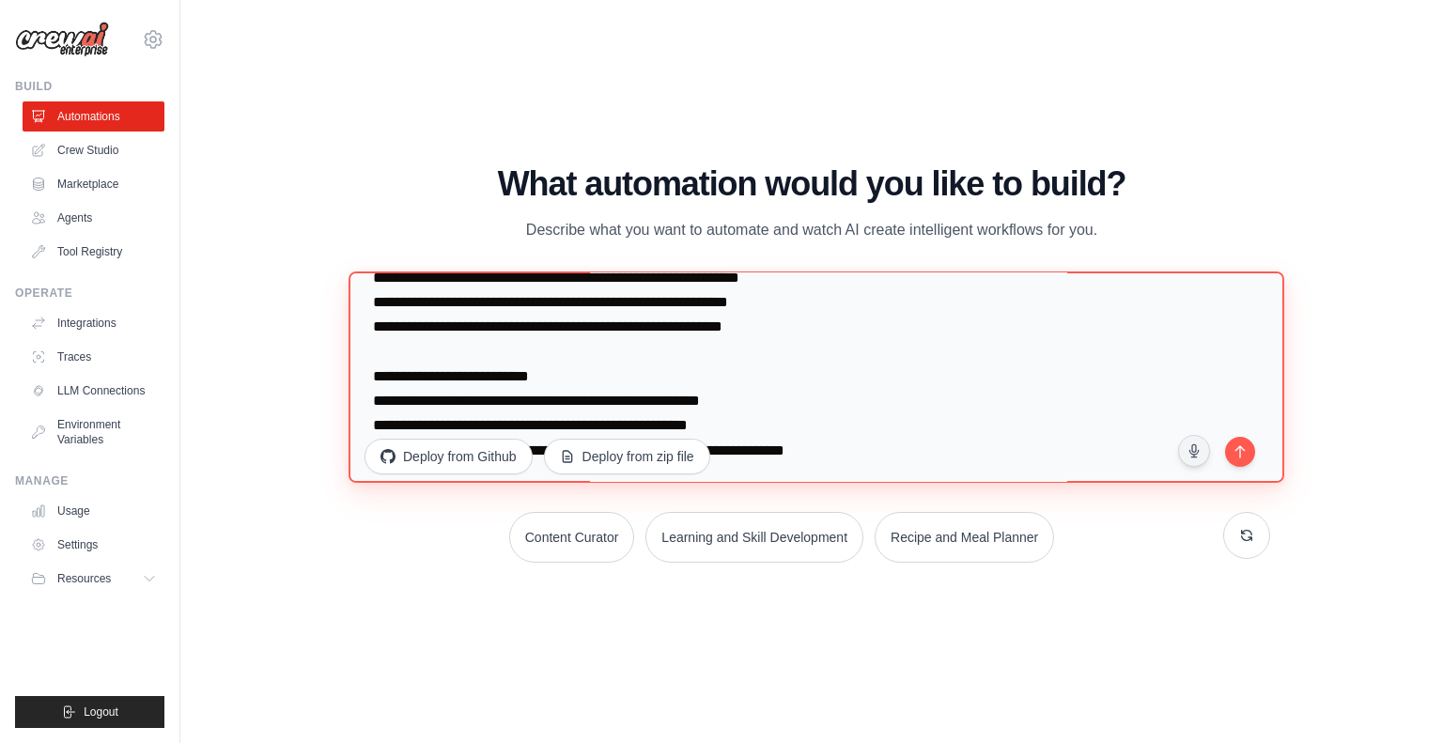
click at [719, 385] on textarea at bounding box center [817, 378] width 936 height 212
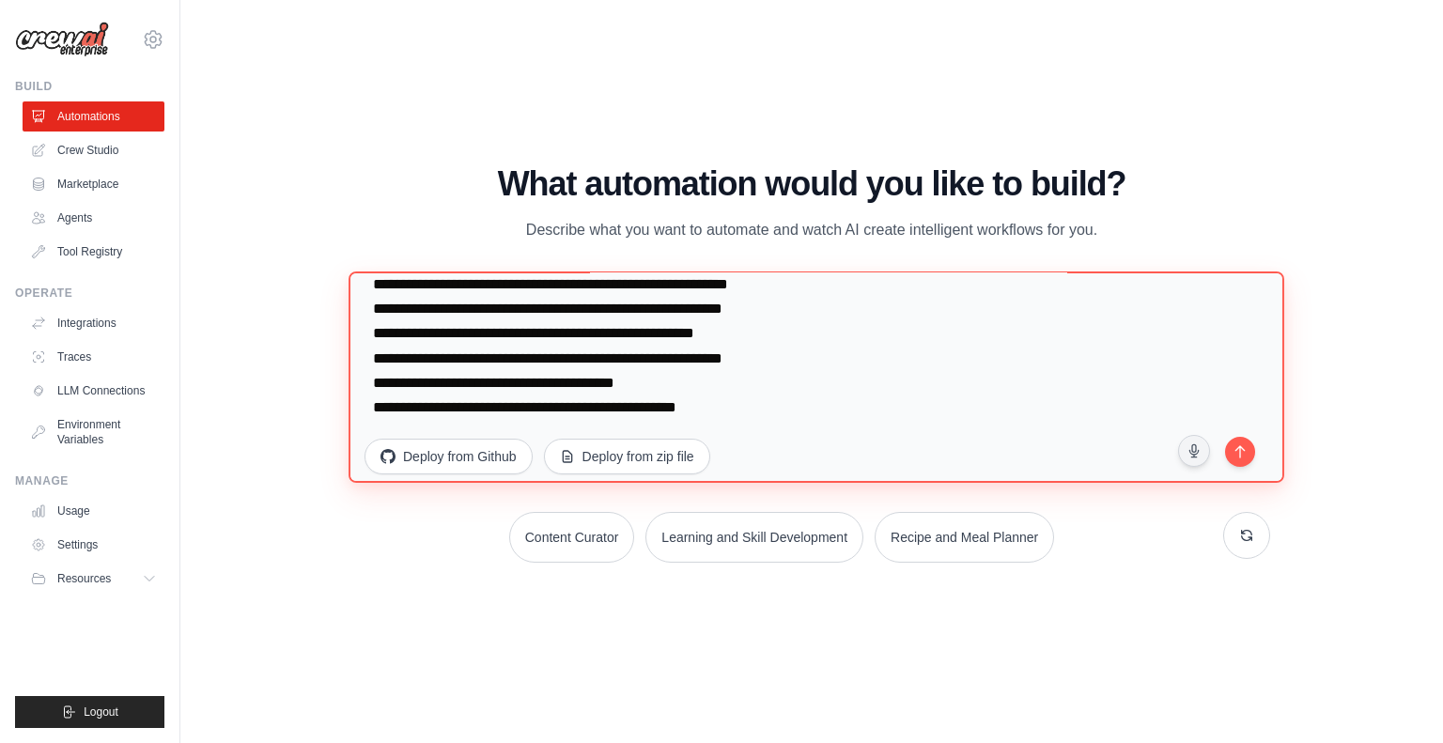
scroll to position [3859, 0]
type textarea "**********"
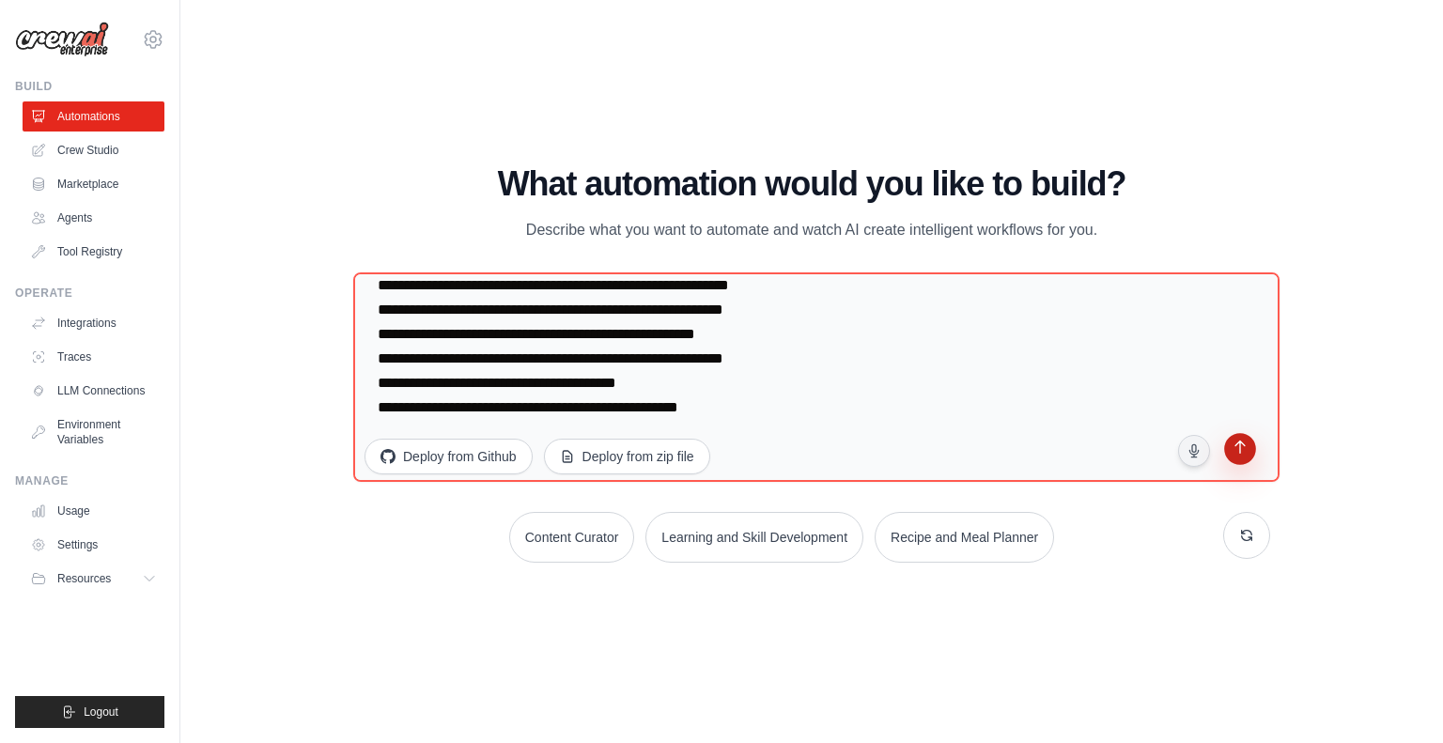
click at [1236, 442] on icon "submit" at bounding box center [1240, 450] width 18 height 18
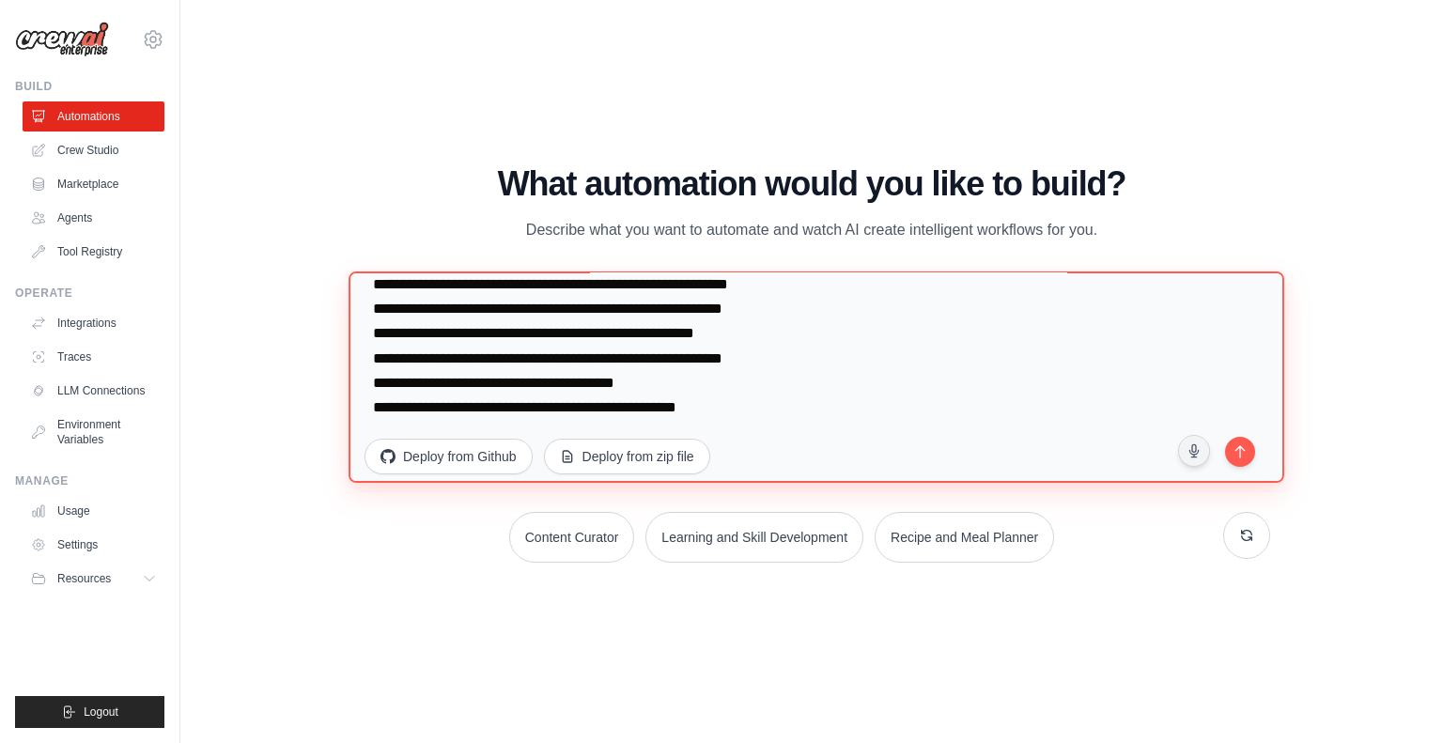
click at [719, 388] on textarea at bounding box center [817, 378] width 936 height 212
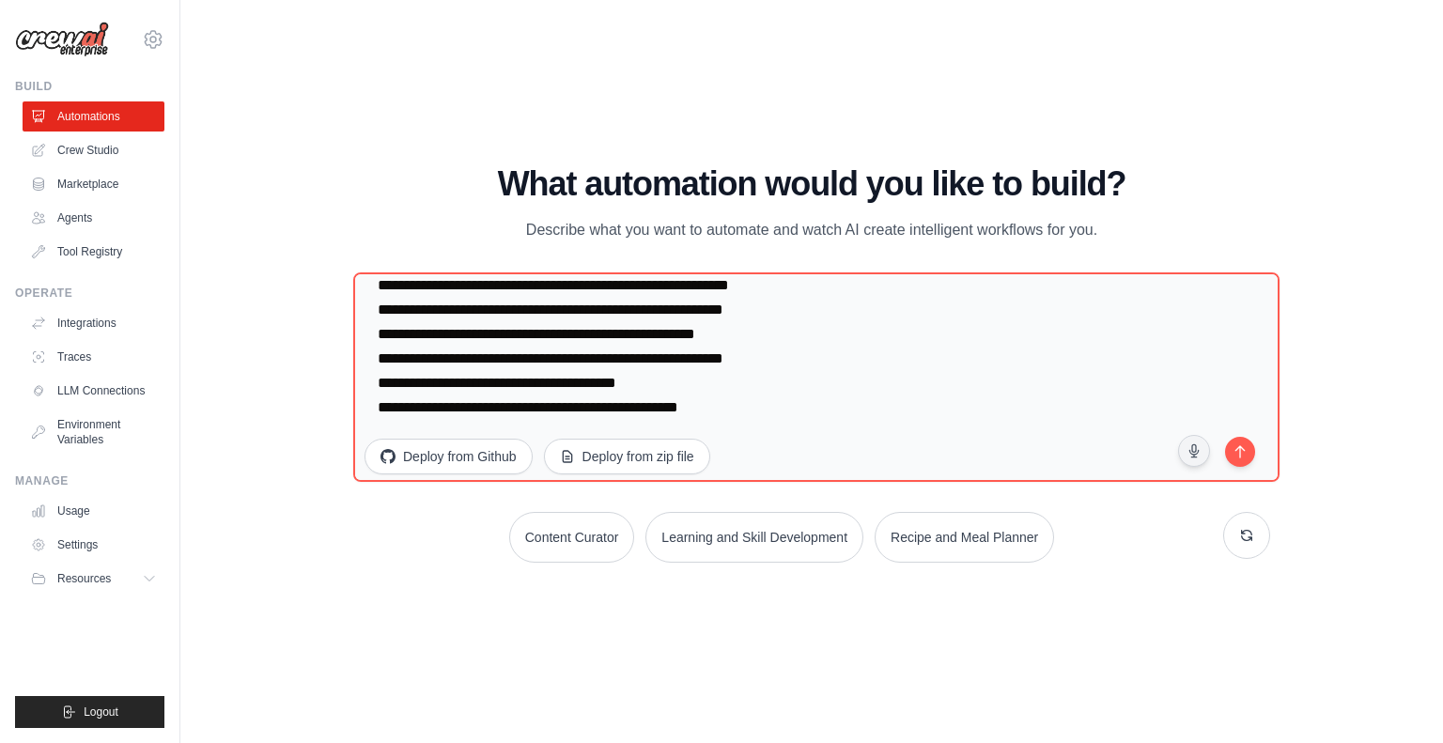
click at [341, 179] on div "WALKTHROUGH See how [PERSON_NAME] works Try a prompt below to see how [PERSON_N…" at bounding box center [812, 371] width 962 height 412
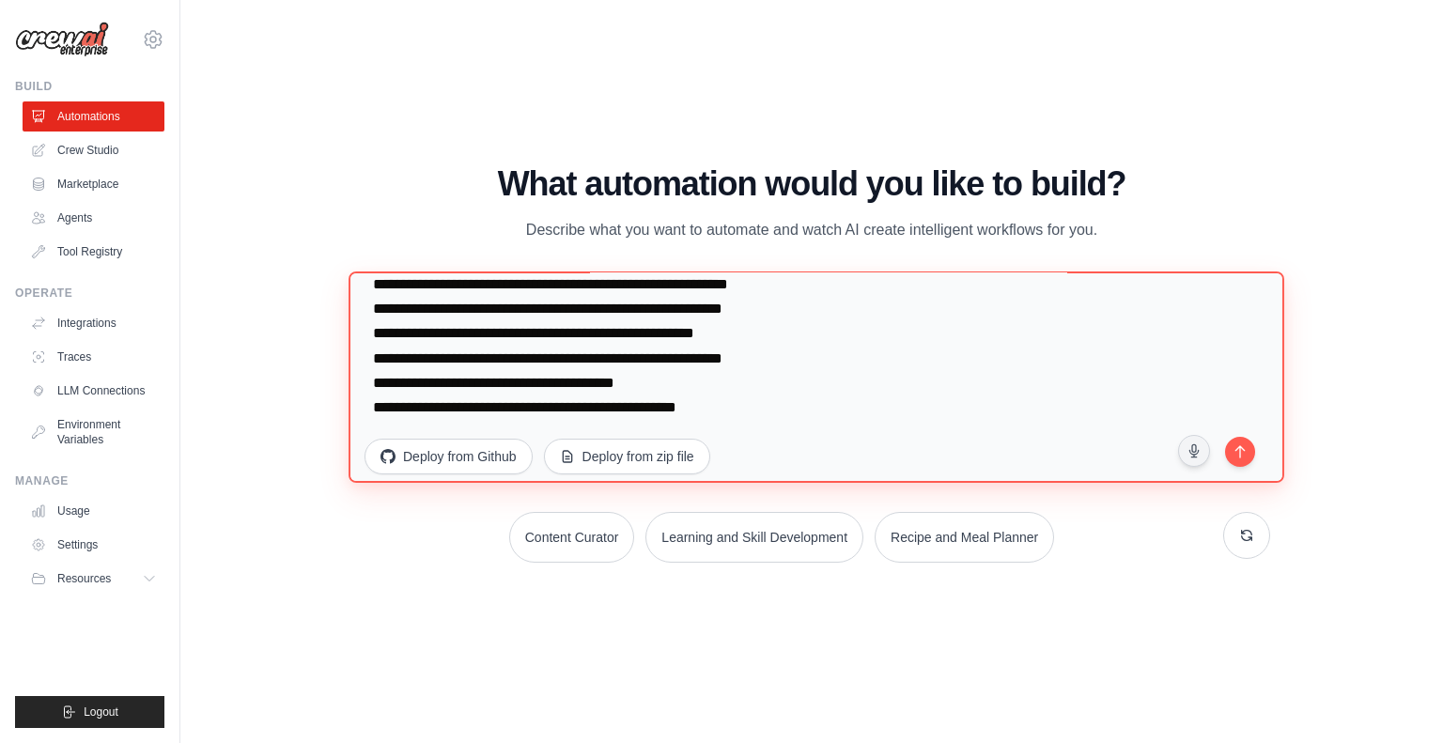
click at [857, 455] on textarea at bounding box center [817, 378] width 936 height 212
